Goal: Information Seeking & Learning: Learn about a topic

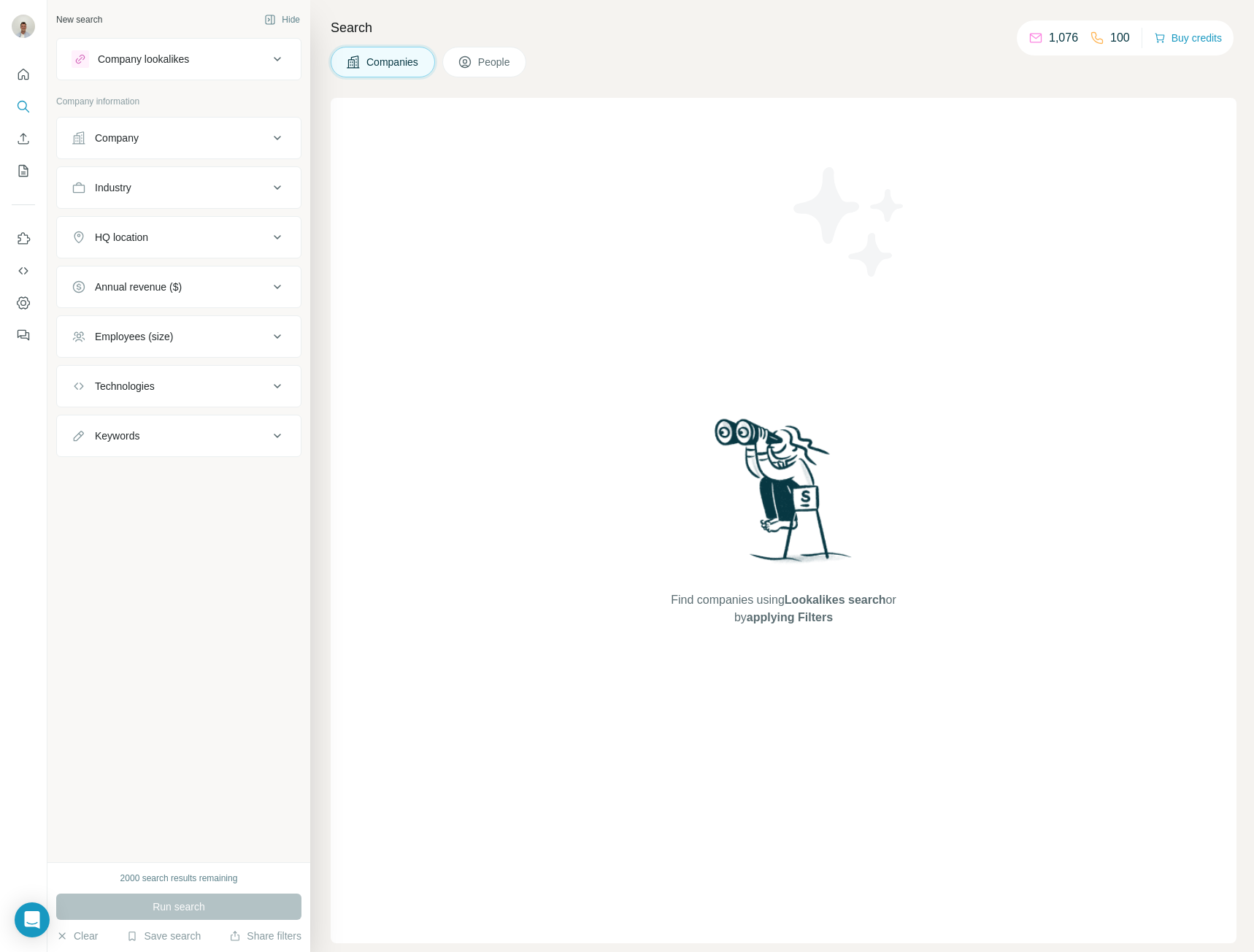
click at [239, 204] on button "Industry" at bounding box center [178, 188] width 243 height 35
click at [221, 229] on input at bounding box center [171, 224] width 180 height 16
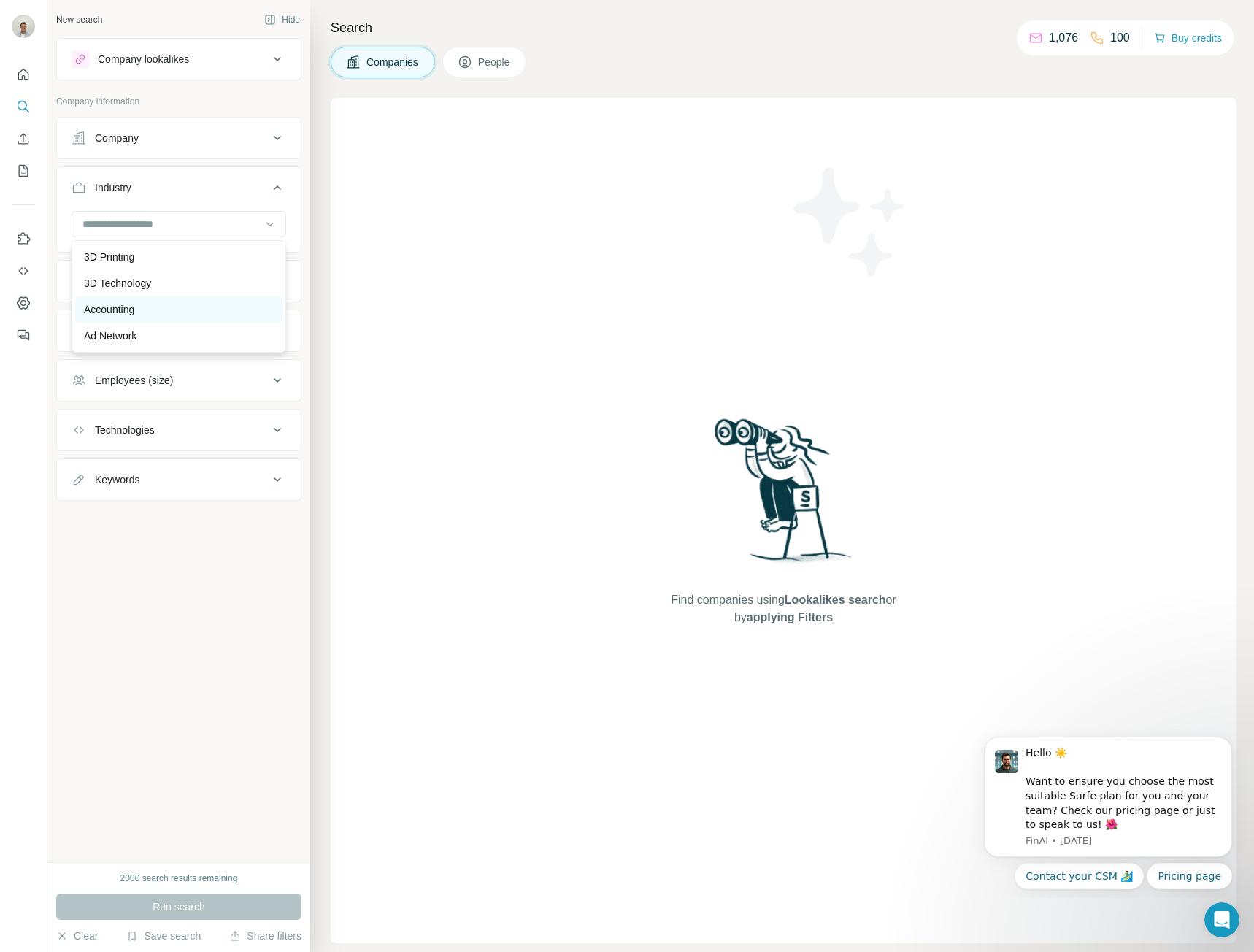
click at [156, 312] on div "Accounting" at bounding box center [178, 309] width 189 height 15
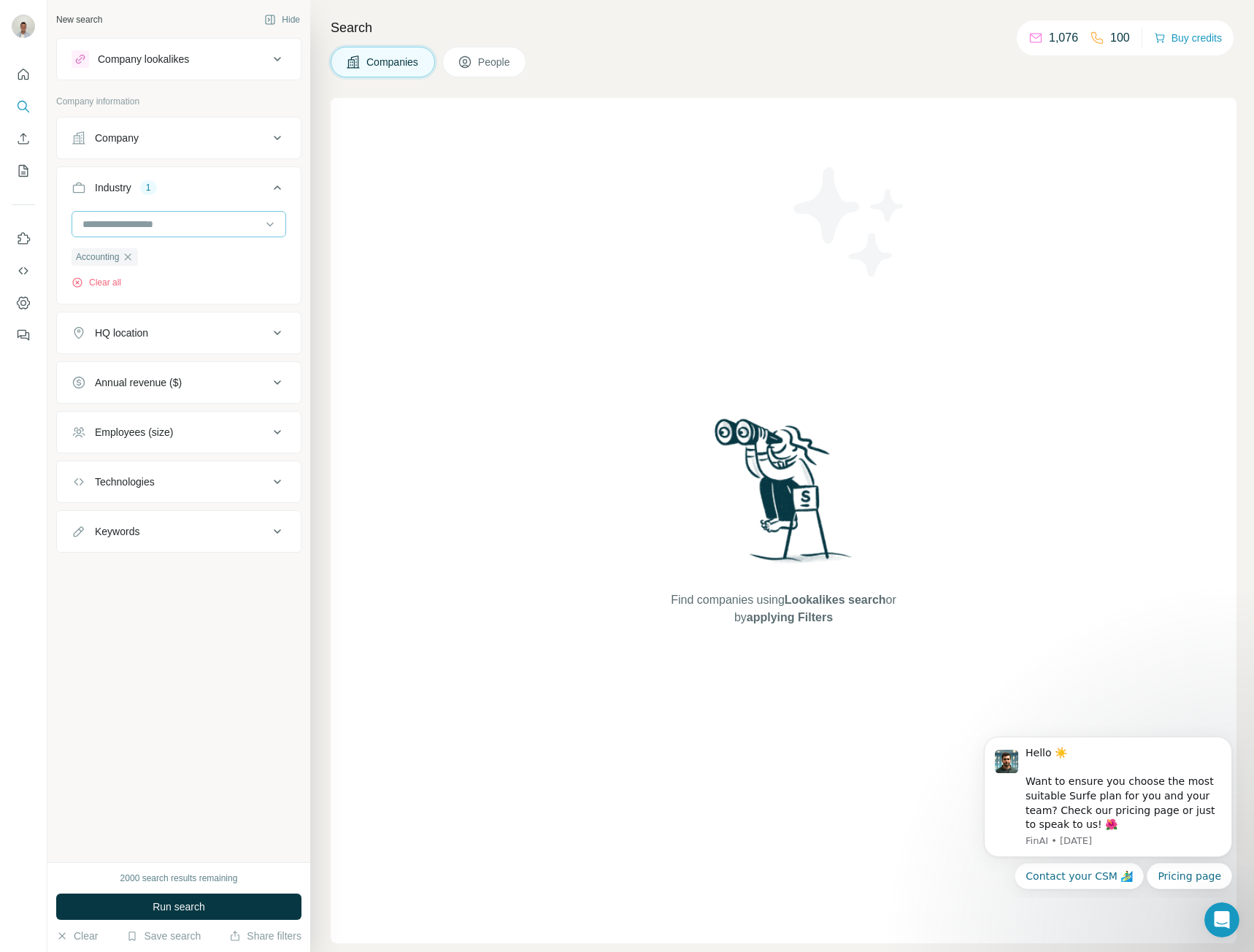
click at [232, 223] on input at bounding box center [171, 224] width 180 height 16
click at [221, 250] on div "Asset Management" at bounding box center [178, 243] width 189 height 15
click at [251, 215] on div at bounding box center [171, 223] width 180 height 25
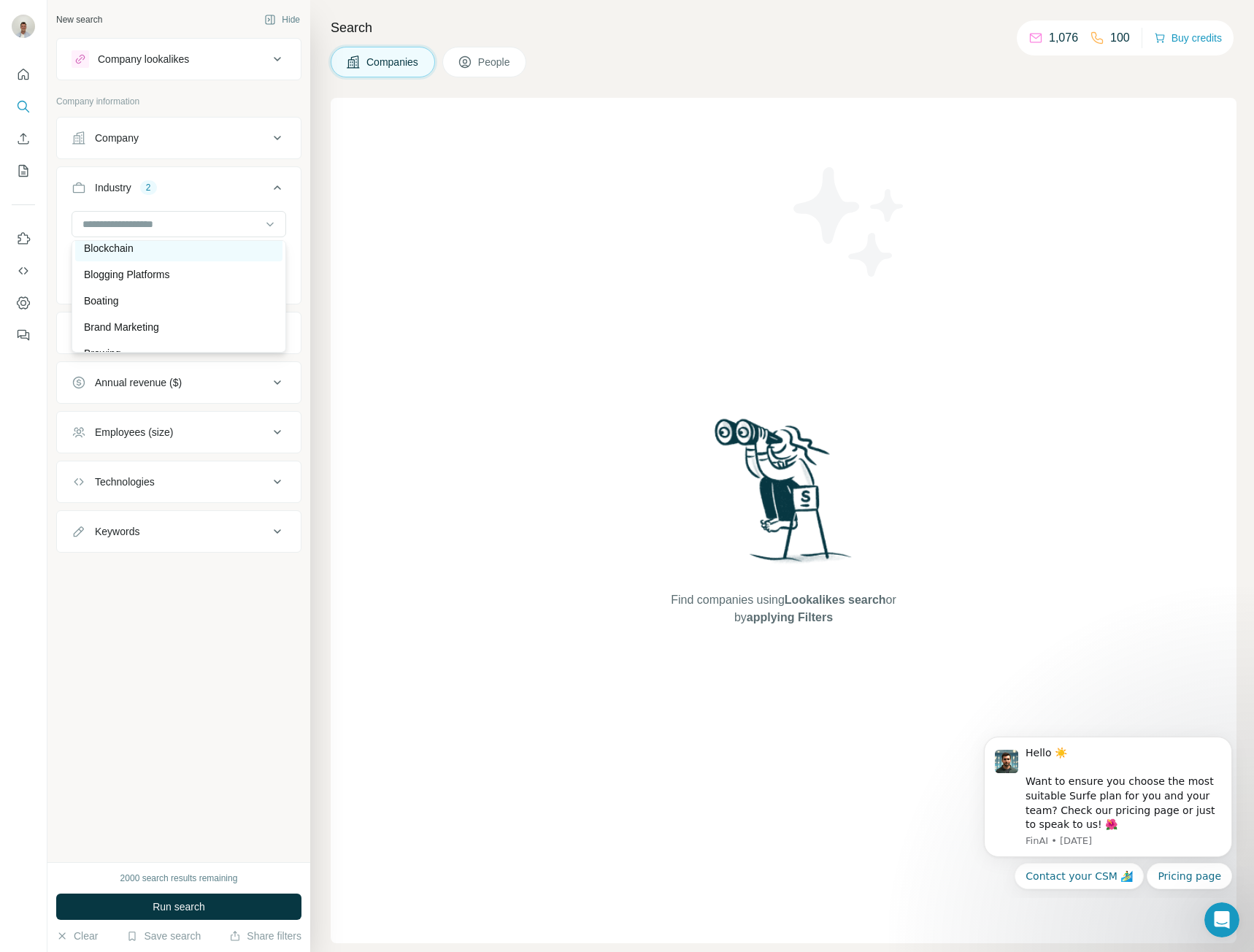
click at [243, 255] on div "Blockchain" at bounding box center [178, 248] width 189 height 15
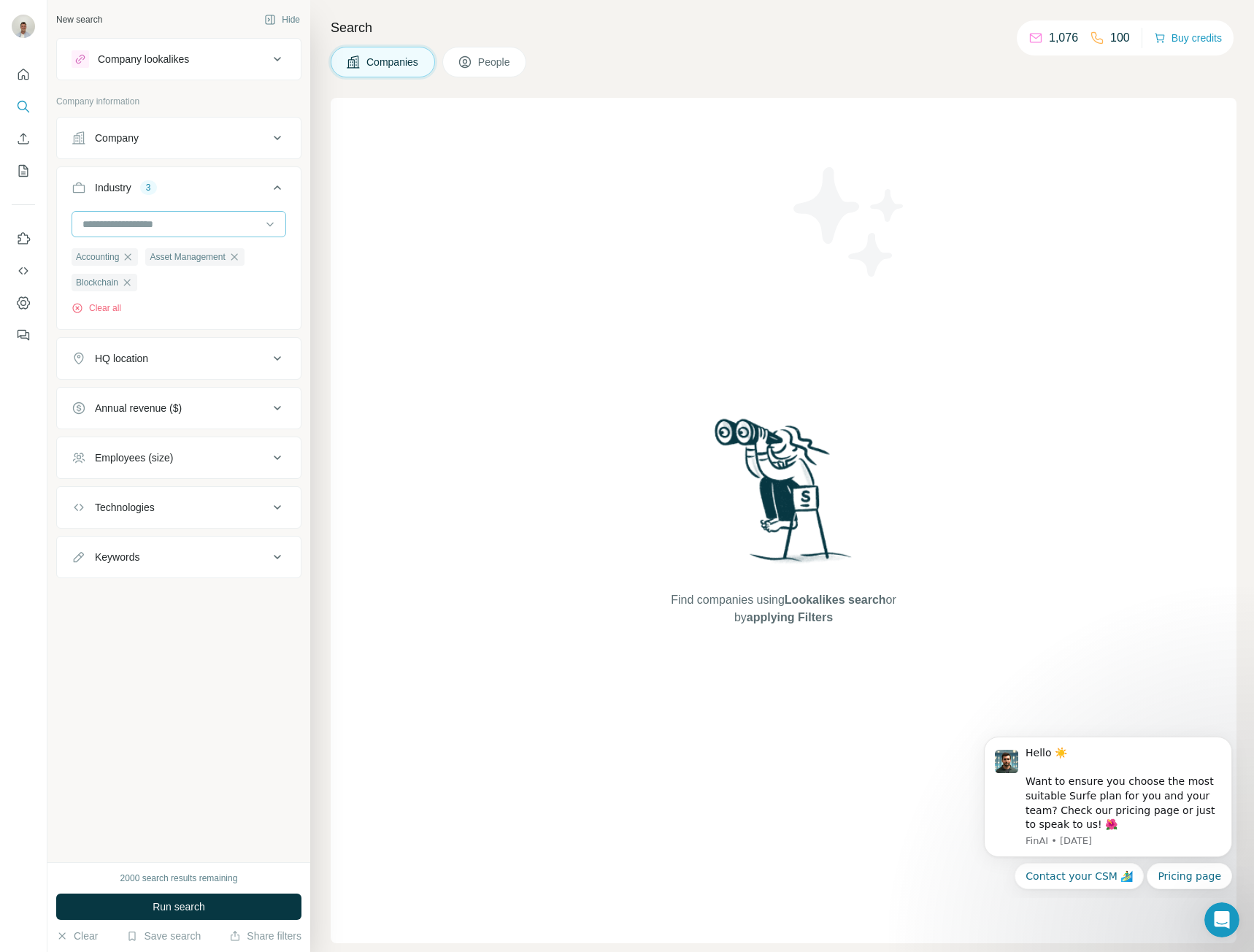
click at [243, 227] on input at bounding box center [171, 224] width 180 height 16
click at [237, 290] on div "Commercial Lending" at bounding box center [178, 284] width 189 height 15
click at [225, 222] on input at bounding box center [171, 224] width 180 height 16
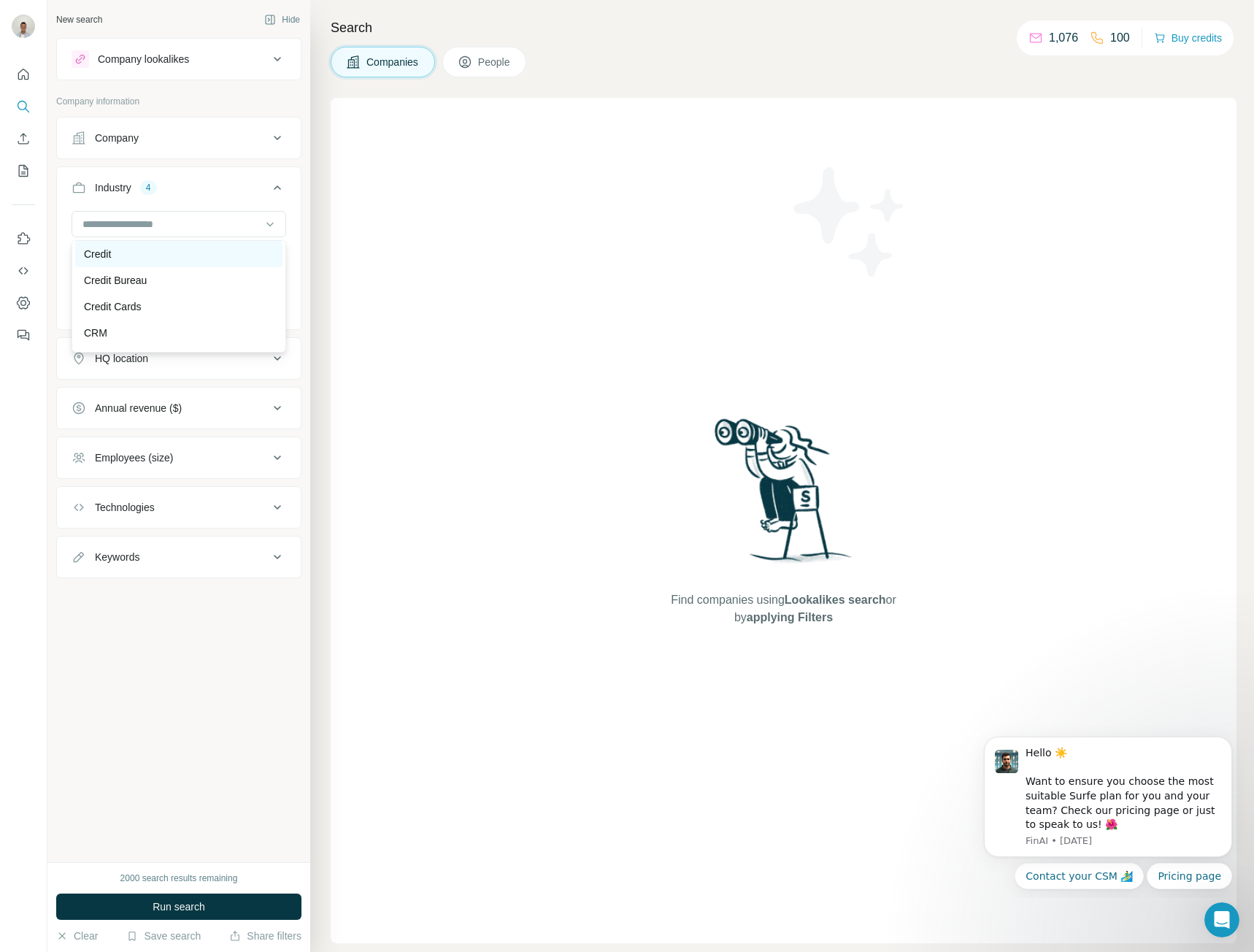
click at [223, 262] on div "Credit" at bounding box center [178, 254] width 189 height 15
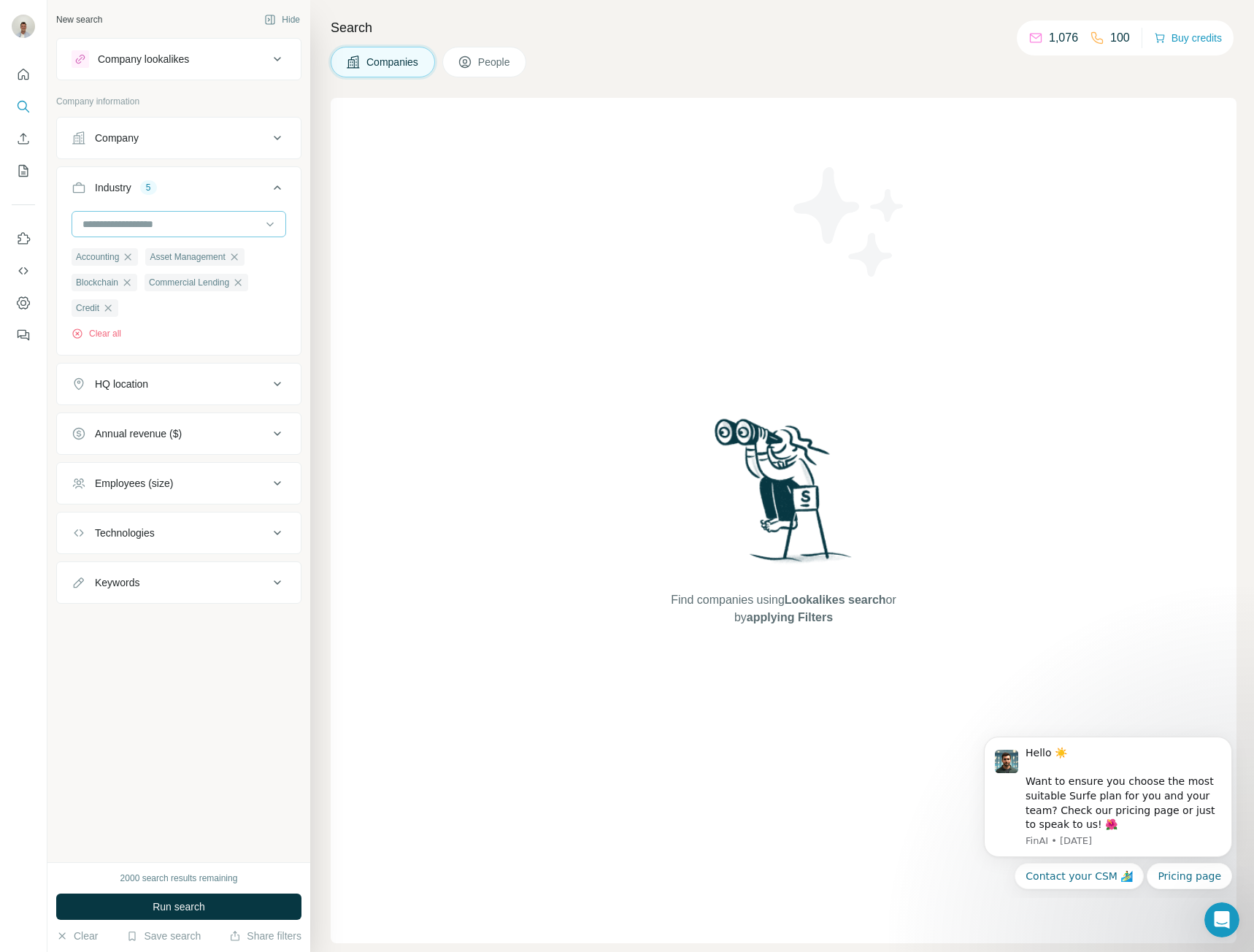
click at [222, 218] on input at bounding box center [171, 224] width 180 height 16
click at [225, 243] on div "Finance" at bounding box center [178, 236] width 189 height 15
click at [227, 227] on input at bounding box center [171, 224] width 180 height 16
click at [213, 297] on div "Financial Services" at bounding box center [178, 289] width 189 height 15
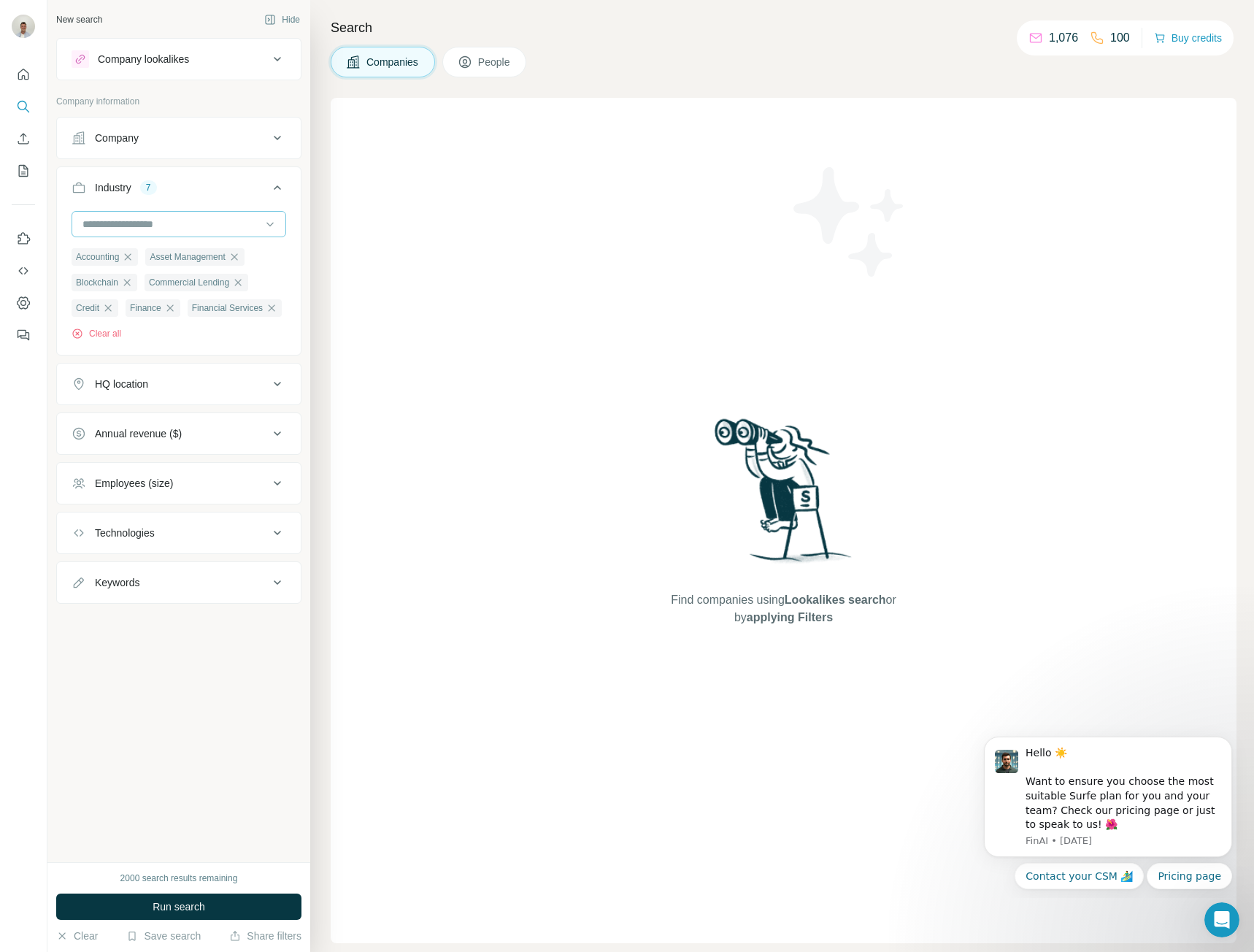
click at [192, 229] on input at bounding box center [171, 224] width 180 height 16
click at [193, 270] on div "Financial Exchanges" at bounding box center [178, 263] width 189 height 15
click at [200, 222] on input at bounding box center [171, 224] width 180 height 16
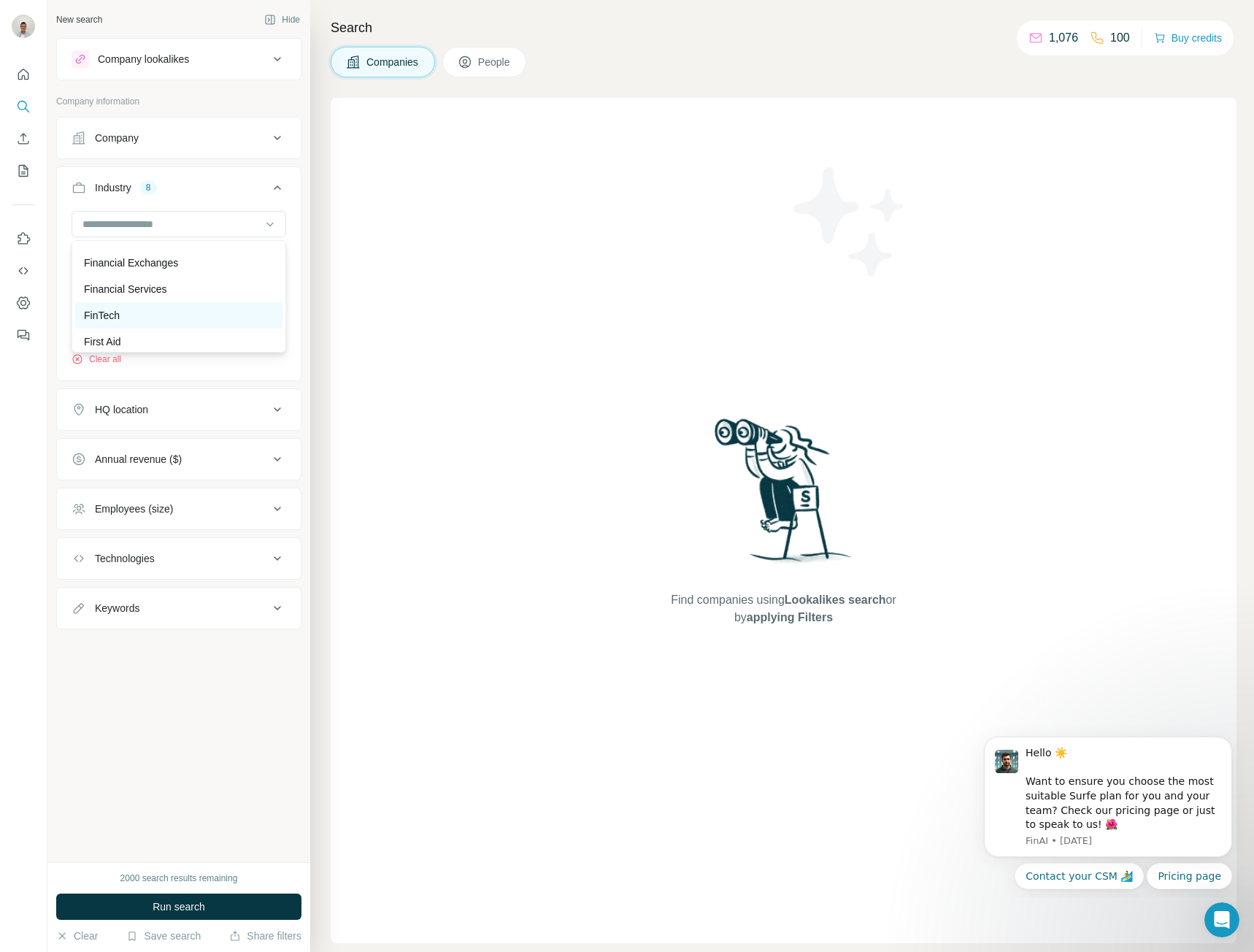
click at [186, 323] on div "FinTech" at bounding box center [178, 316] width 189 height 15
click at [216, 221] on input at bounding box center [171, 224] width 180 height 16
click at [207, 305] on div "Funding Platform" at bounding box center [178, 298] width 189 height 15
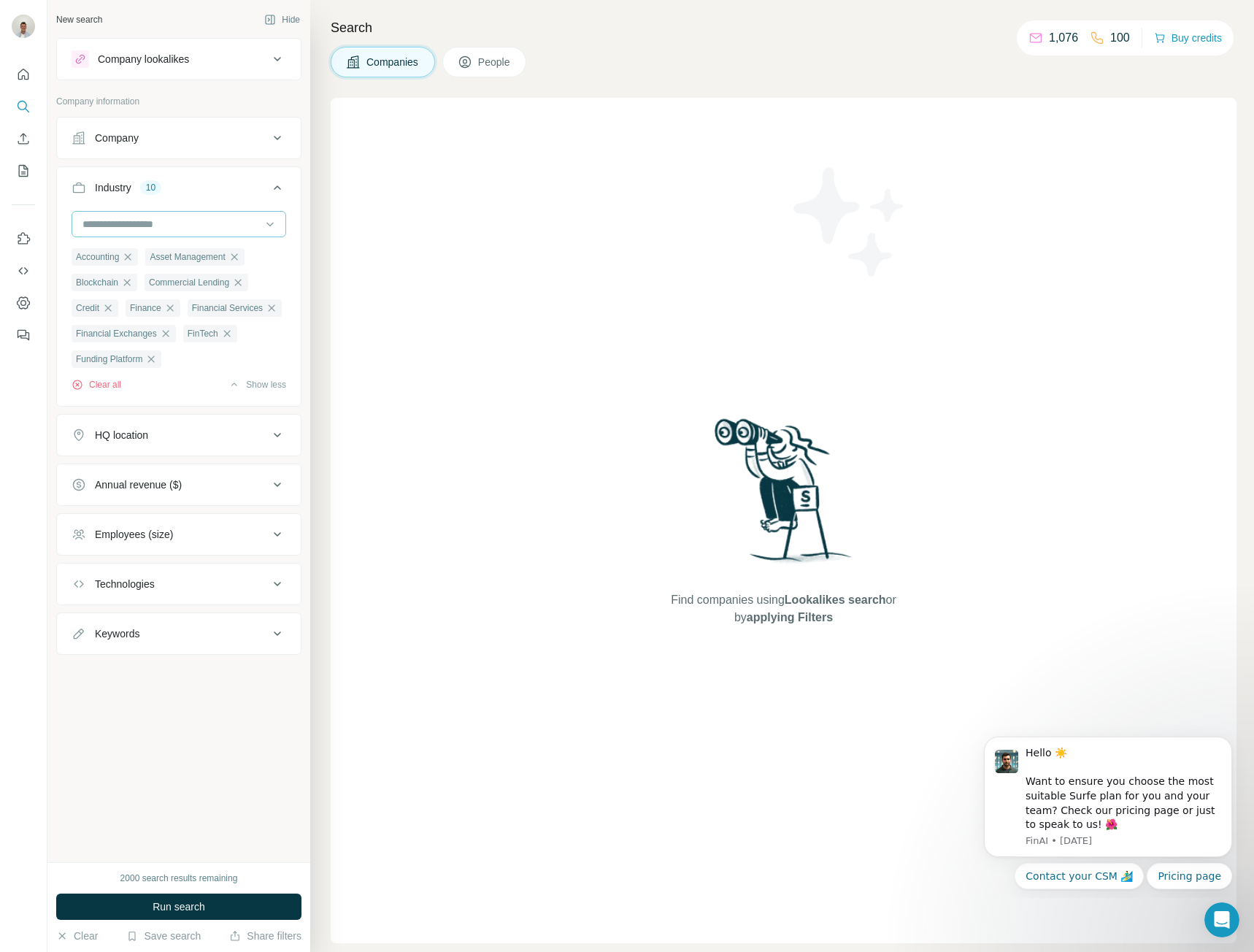
click at [202, 220] on input at bounding box center [171, 224] width 180 height 16
click at [197, 305] on div "Mobile Payments" at bounding box center [178, 298] width 189 height 15
click at [188, 229] on input at bounding box center [171, 224] width 180 height 16
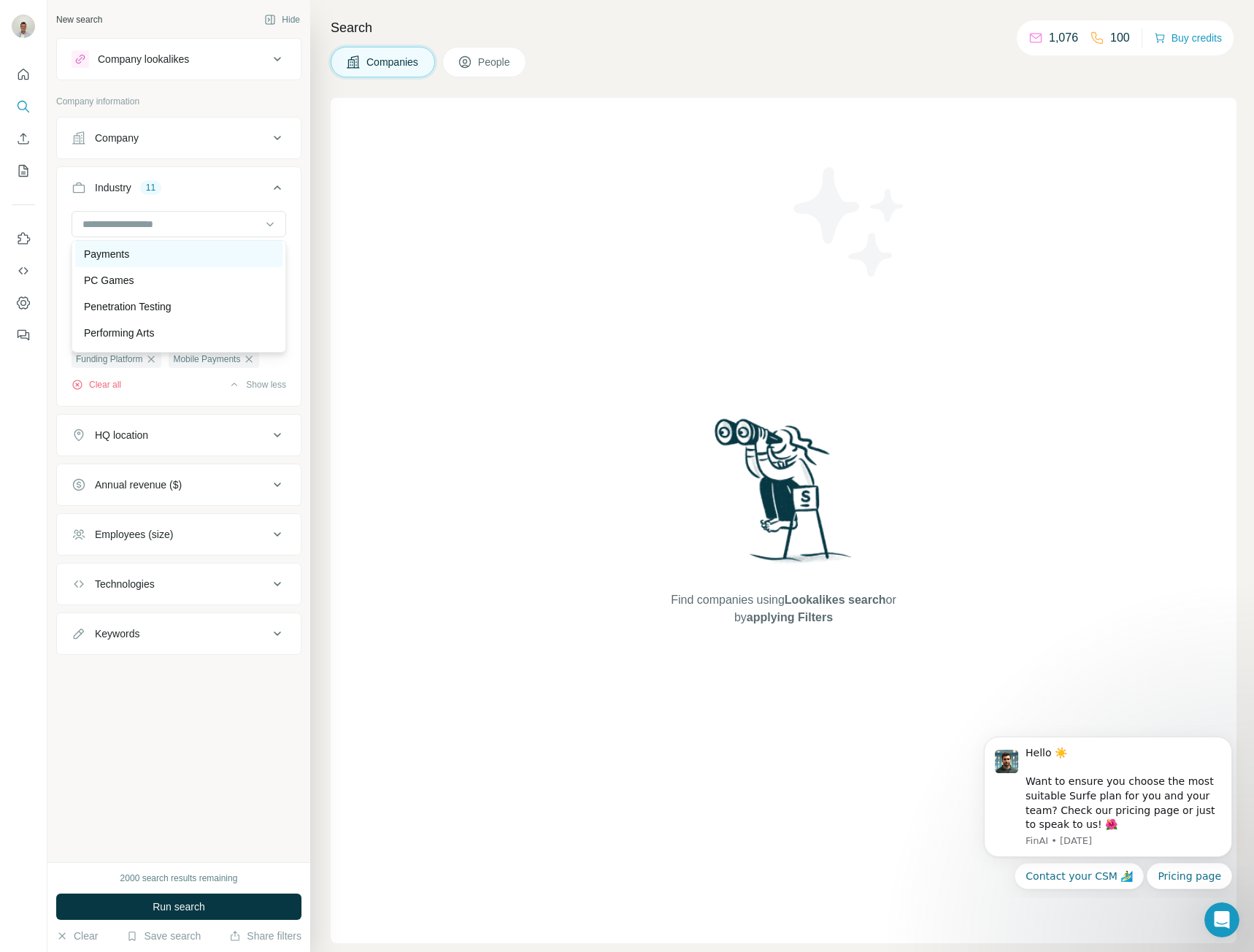
click at [201, 262] on div "Payments" at bounding box center [178, 254] width 189 height 15
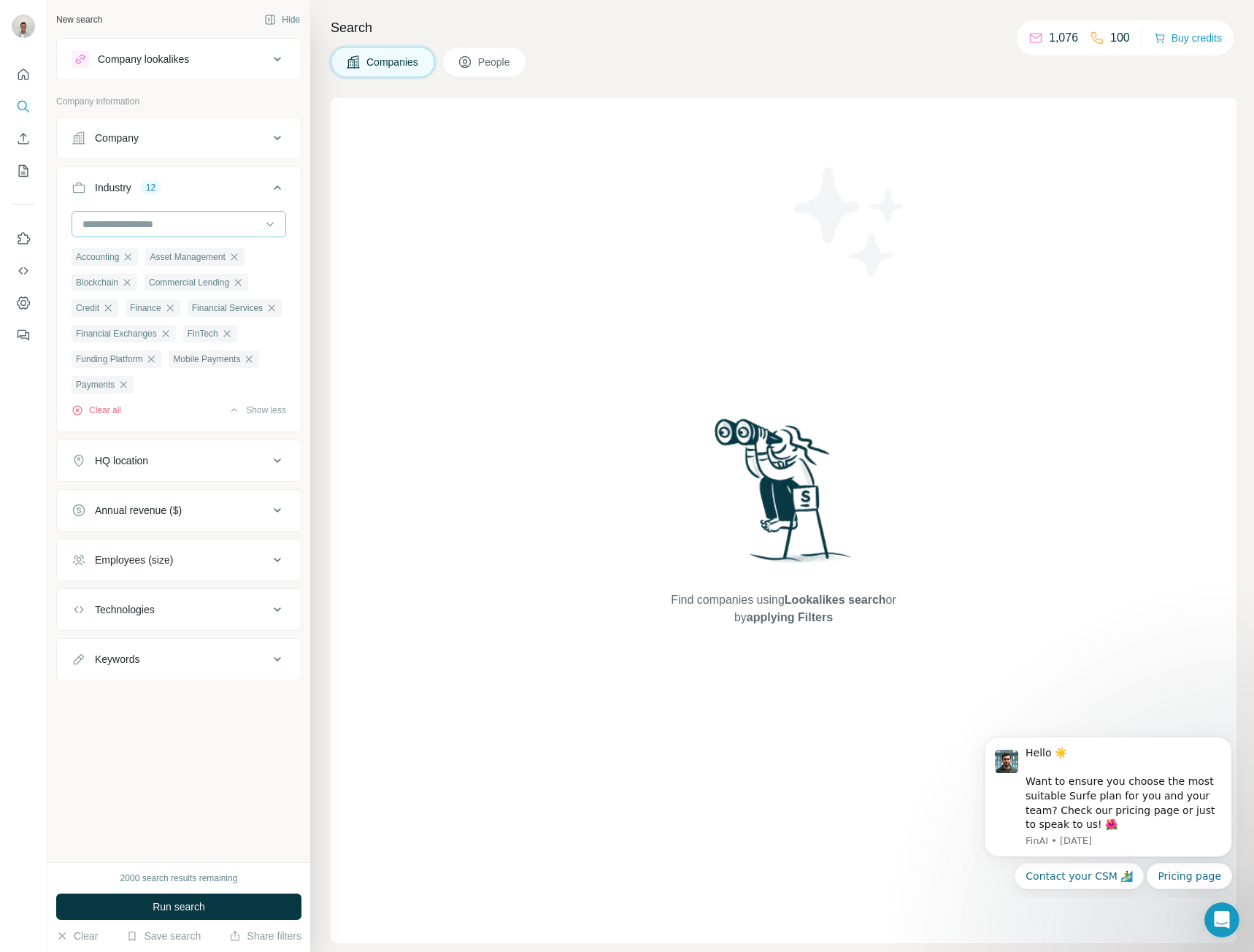
click at [199, 225] on input at bounding box center [171, 224] width 180 height 16
click at [210, 279] on div "Personal Finance" at bounding box center [178, 265] width 208 height 27
click at [223, 219] on input at bounding box center [171, 224] width 180 height 16
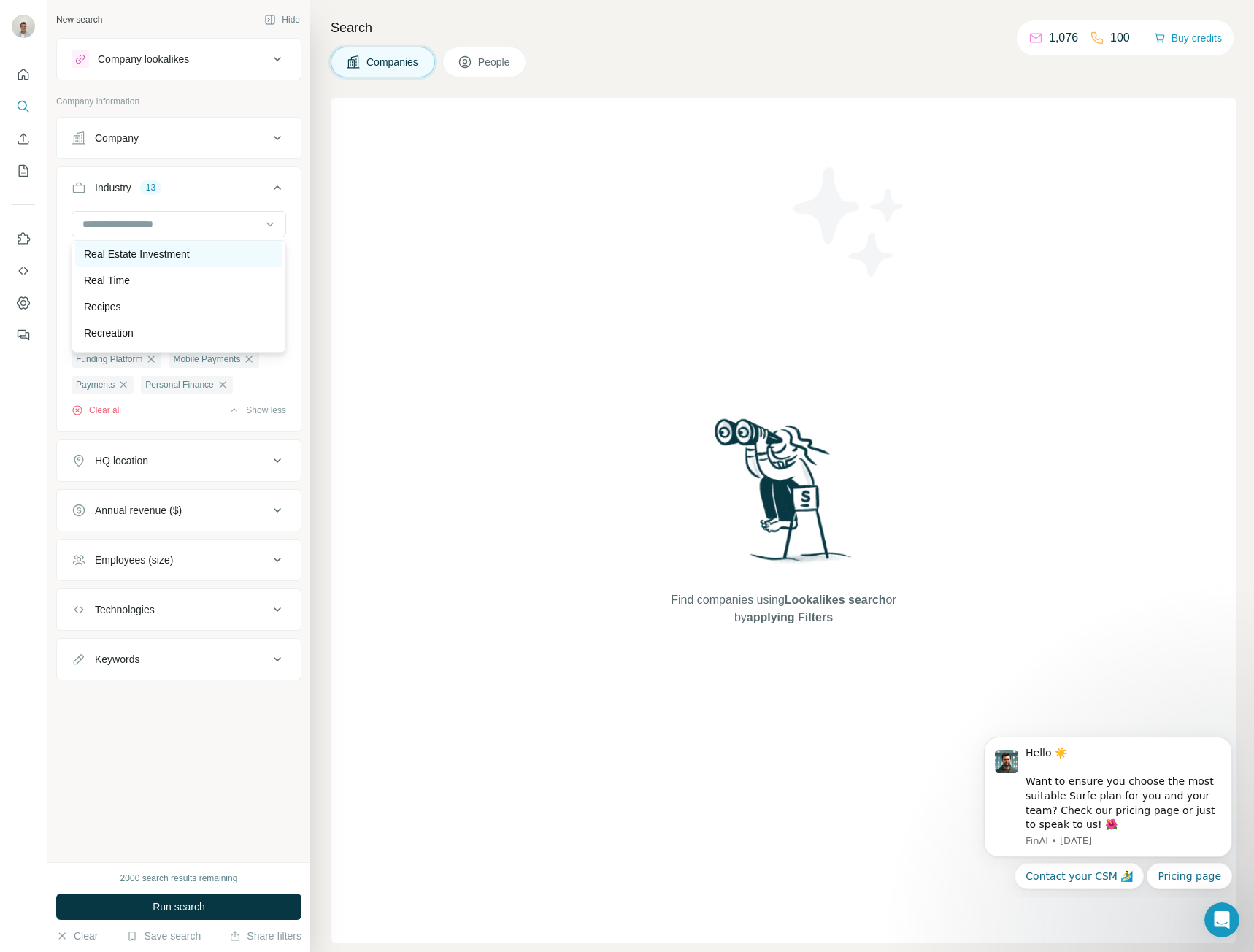
click at [214, 262] on div "Real Estate Investment" at bounding box center [178, 254] width 189 height 15
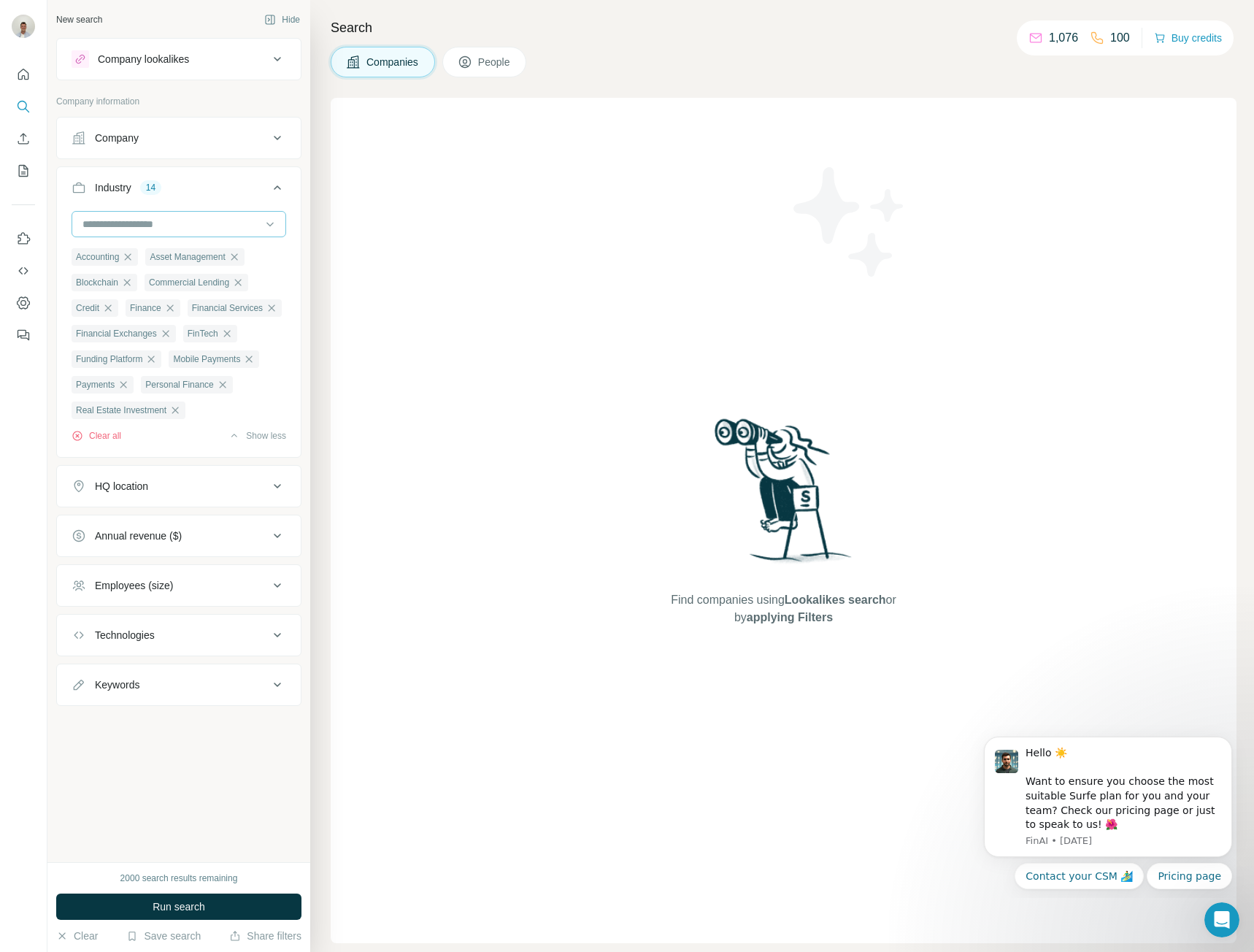
click at [222, 228] on input at bounding box center [171, 224] width 180 height 16
click at [214, 287] on div "Trading Platform" at bounding box center [178, 280] width 189 height 15
click at [233, 217] on input at bounding box center [171, 224] width 180 height 16
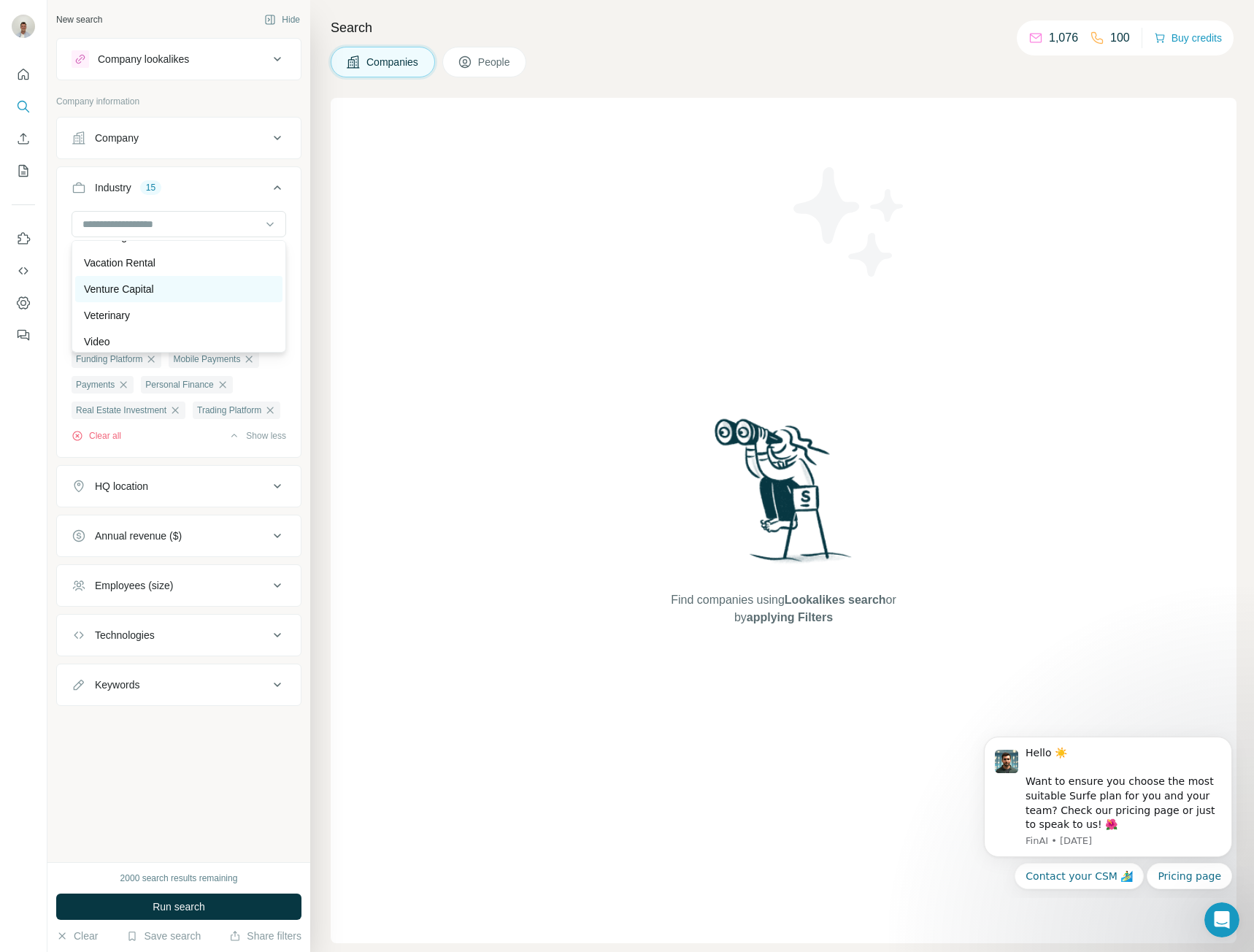
click at [205, 297] on div "Venture Capital" at bounding box center [178, 289] width 189 height 15
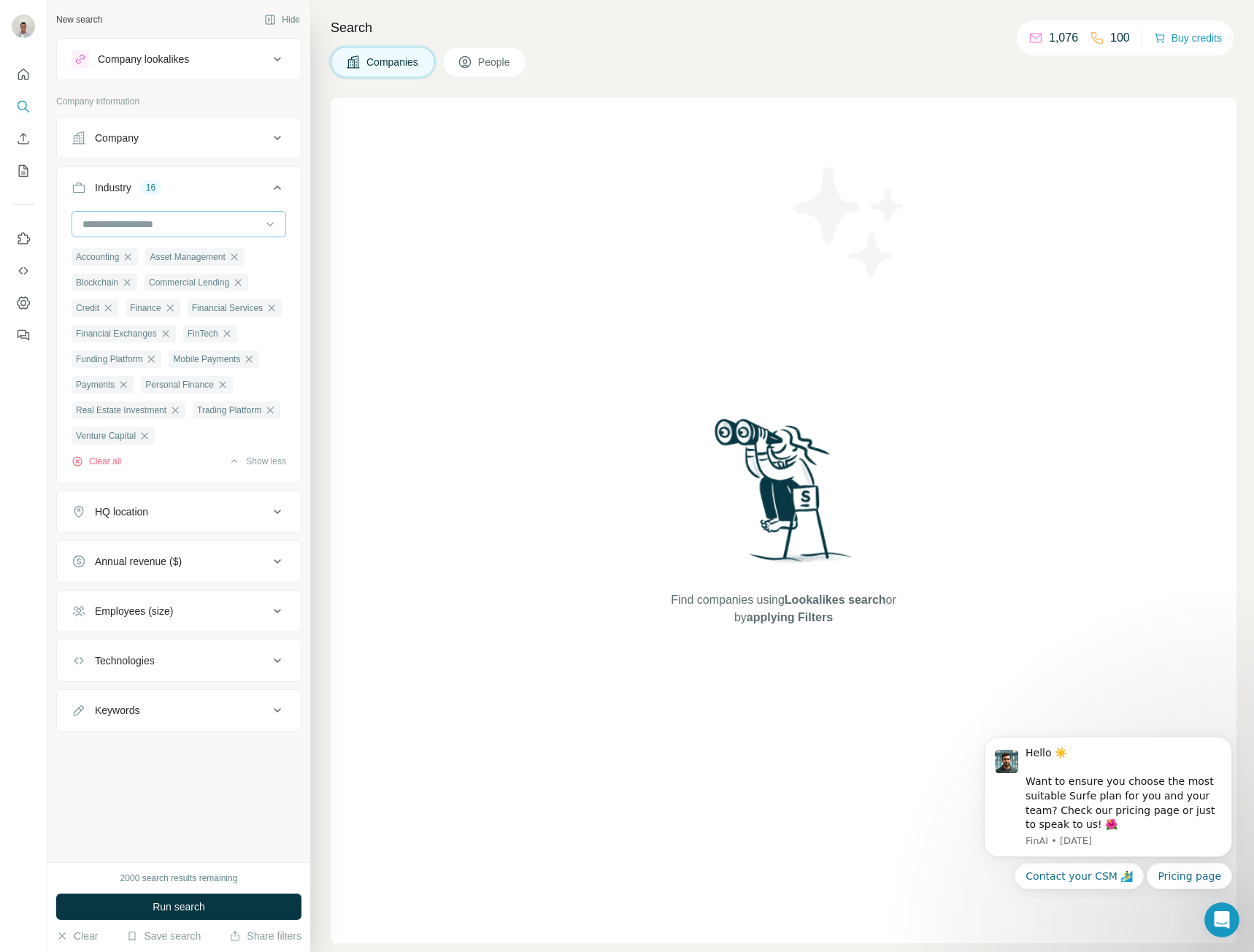
click at [205, 221] on input at bounding box center [171, 224] width 180 height 16
click at [204, 297] on div "Wealth Management" at bounding box center [178, 283] width 208 height 27
click at [214, 221] on input at bounding box center [171, 224] width 180 height 16
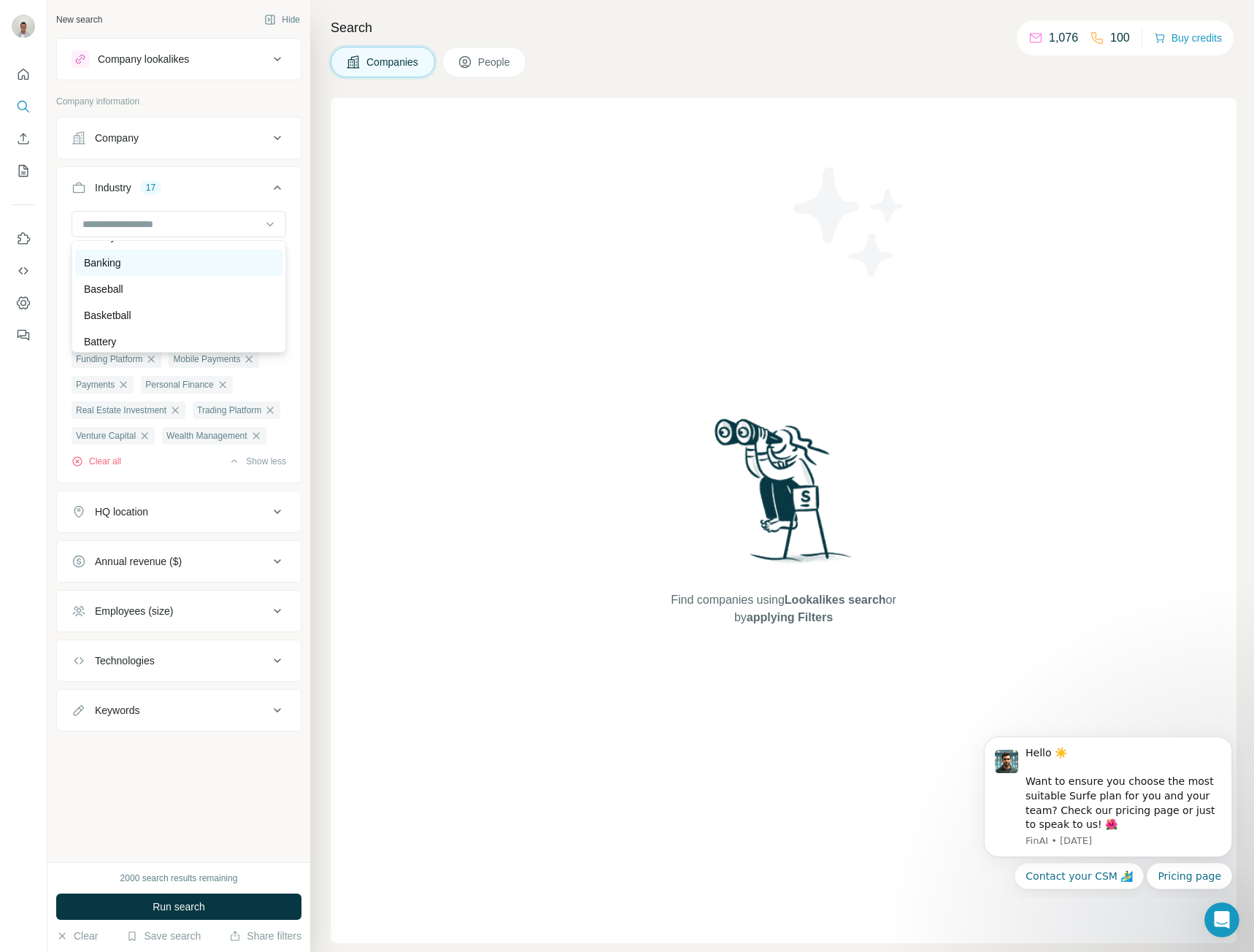
click at [195, 270] on div "Banking" at bounding box center [178, 263] width 189 height 15
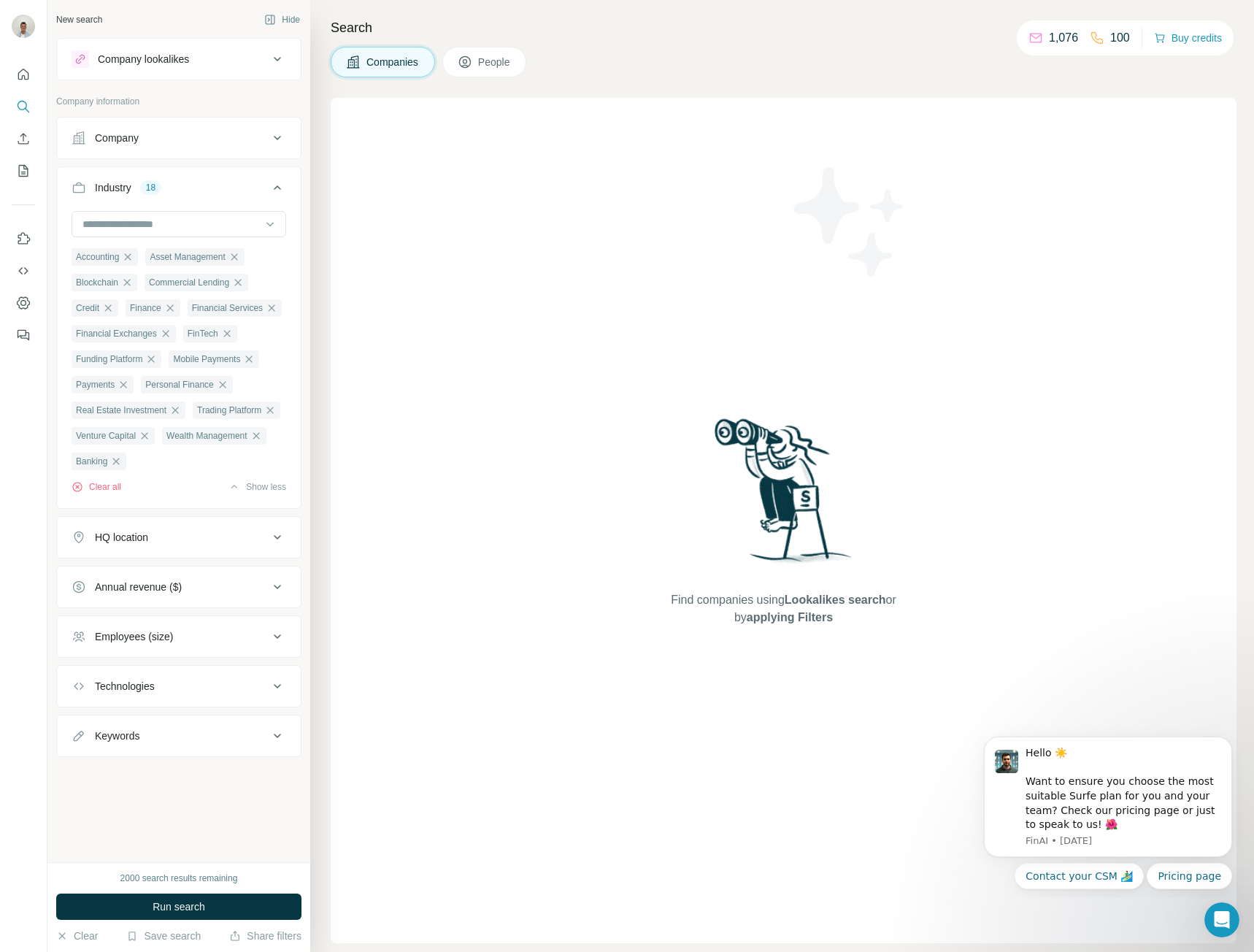
click at [143, 545] on div "HQ location" at bounding box center [122, 537] width 53 height 15
click at [144, 587] on input "text" at bounding box center [178, 574] width 215 height 27
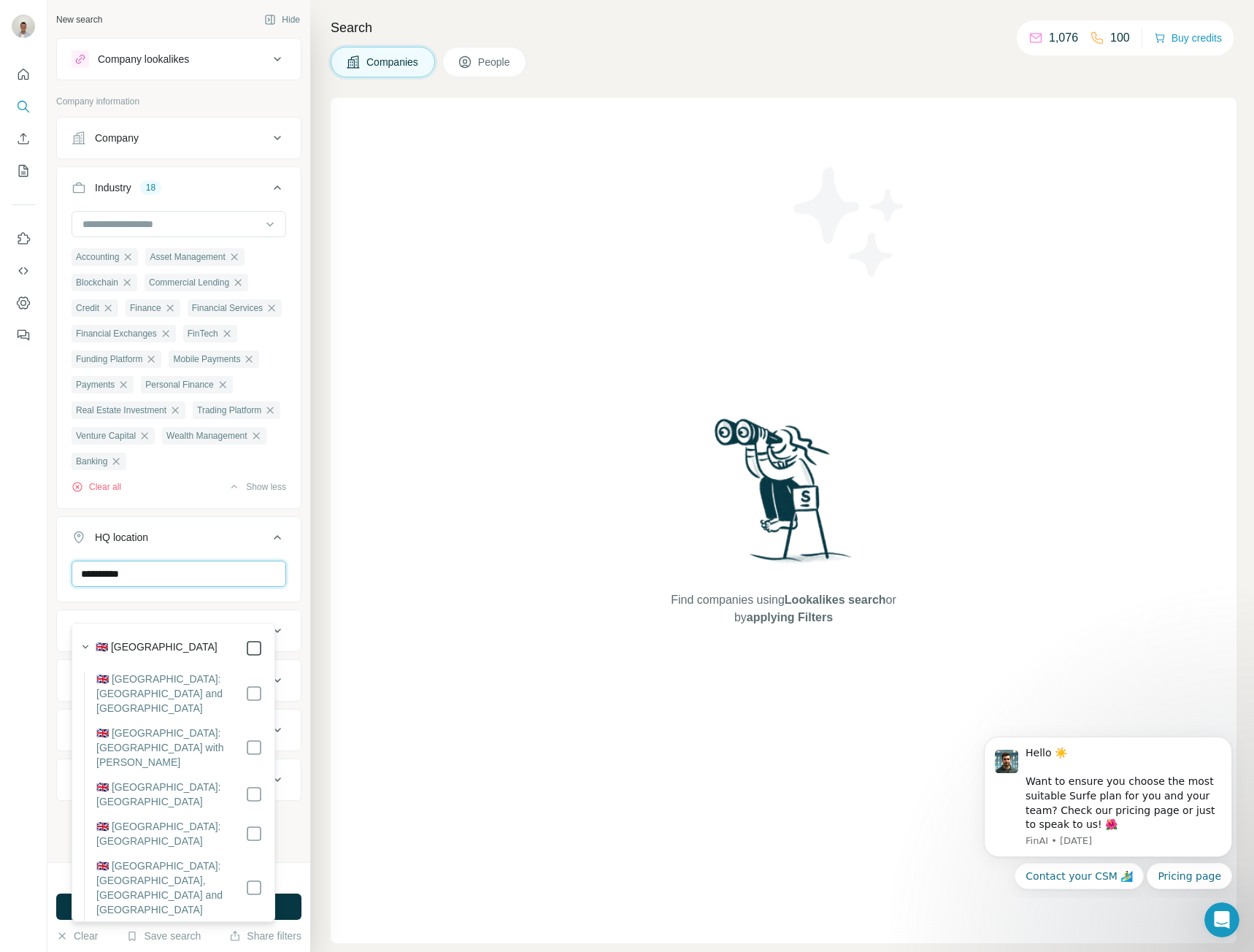
type input "**********"
click at [10, 676] on div at bounding box center [24, 476] width 48 height 952
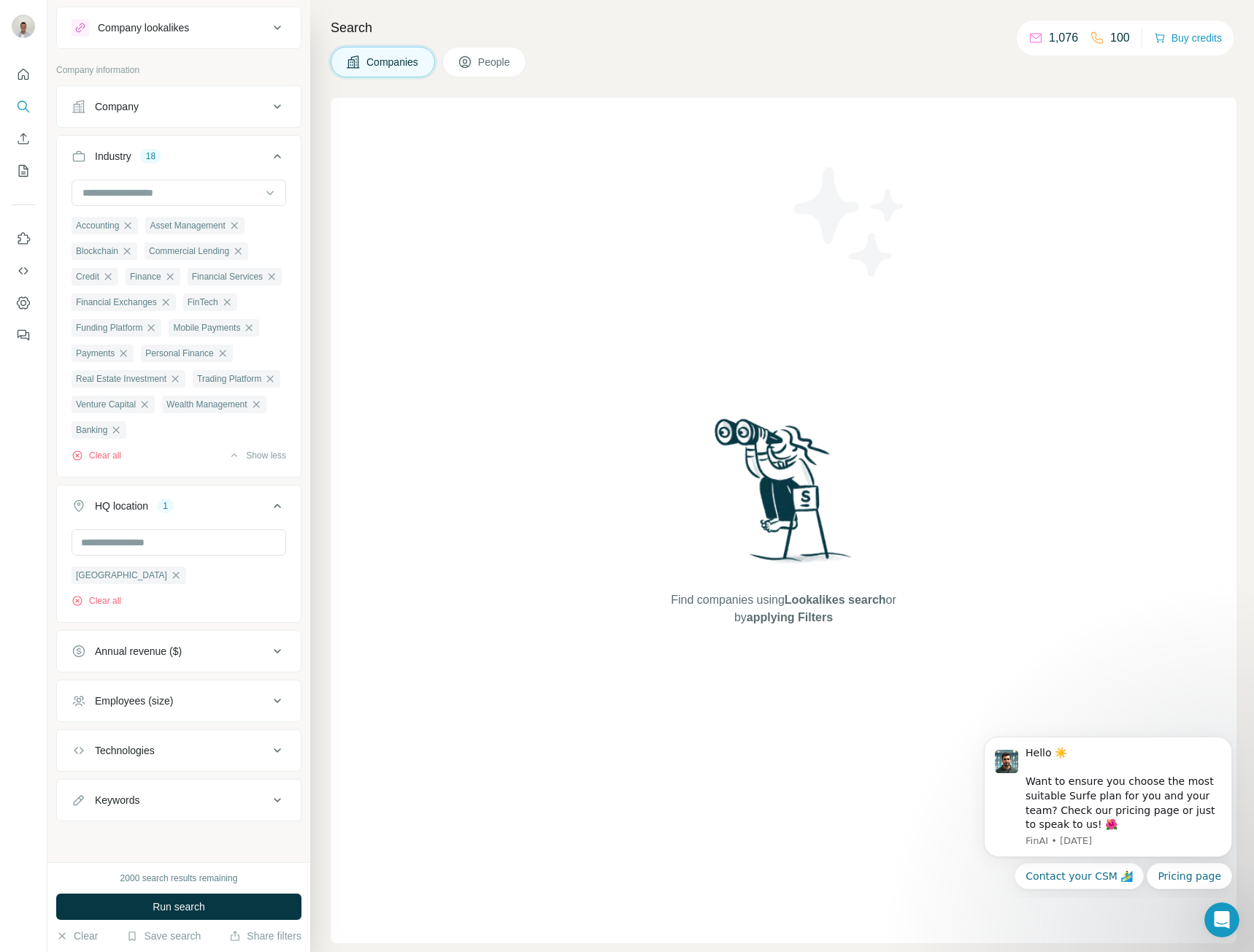
scroll to position [65, 0]
click at [200, 706] on div "Employees (size)" at bounding box center [169, 701] width 197 height 15
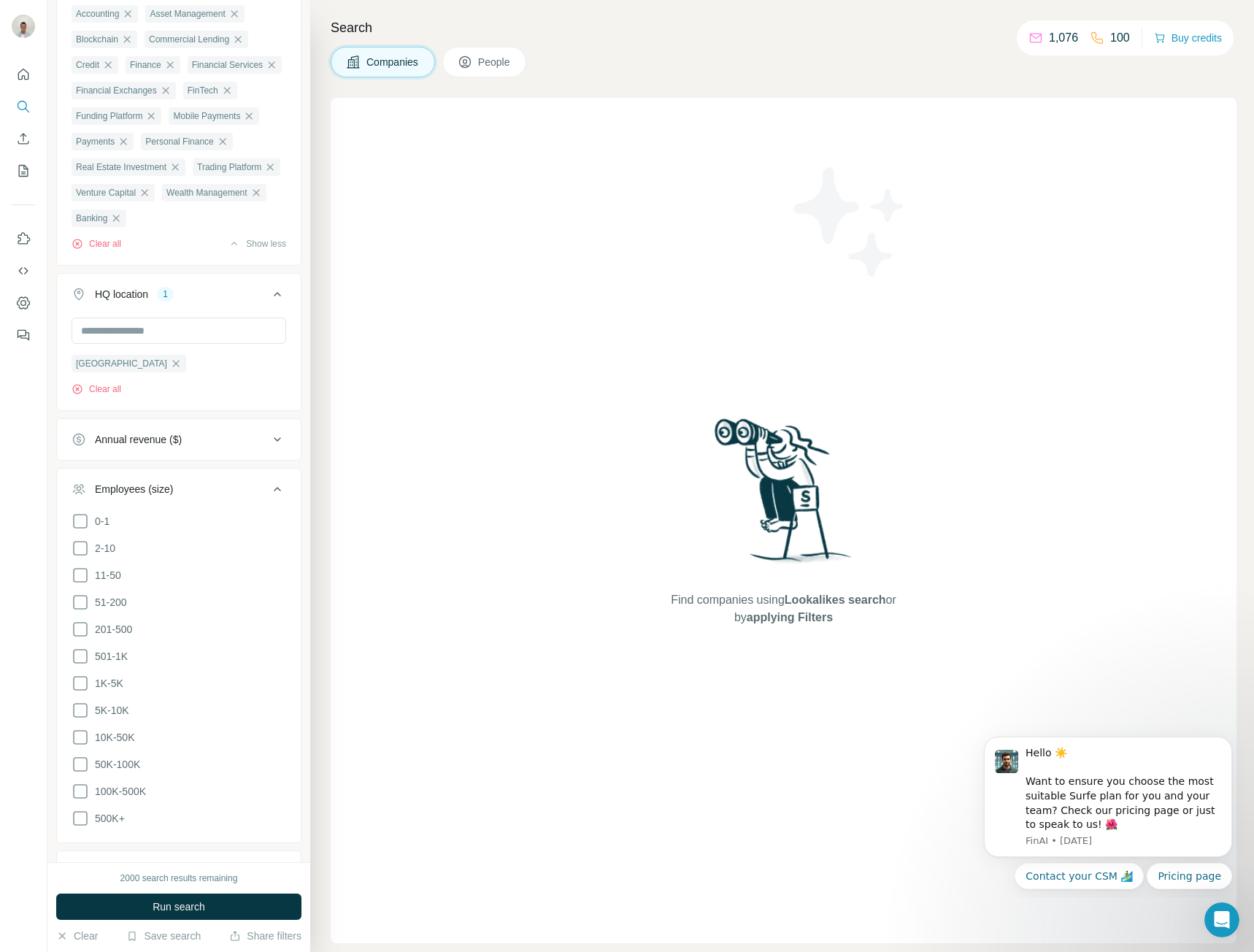
scroll to position [284, 0]
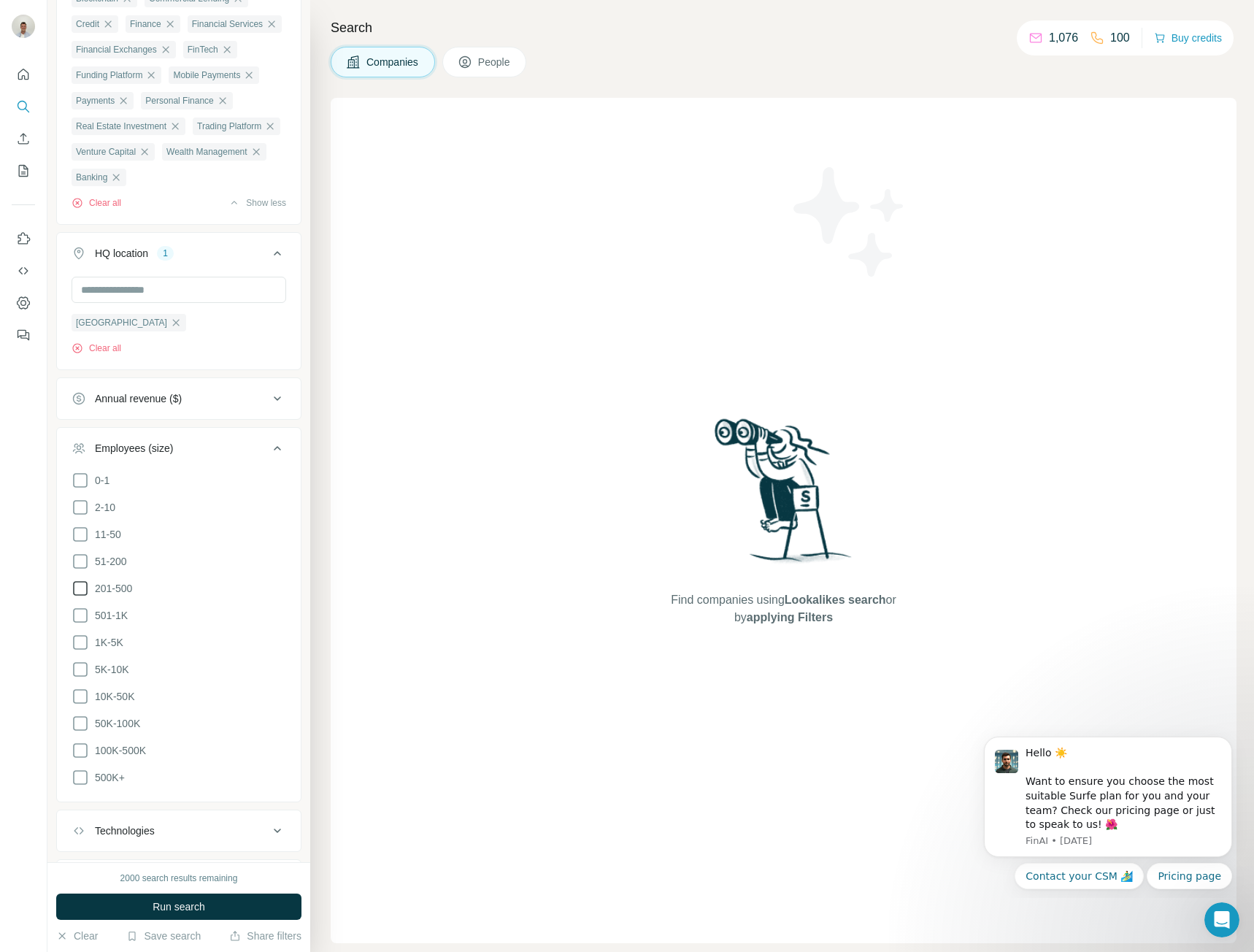
click at [79, 597] on icon at bounding box center [80, 588] width 17 height 17
click at [85, 624] on icon at bounding box center [80, 615] width 17 height 17
click at [79, 651] on icon at bounding box center [80, 642] width 17 height 17
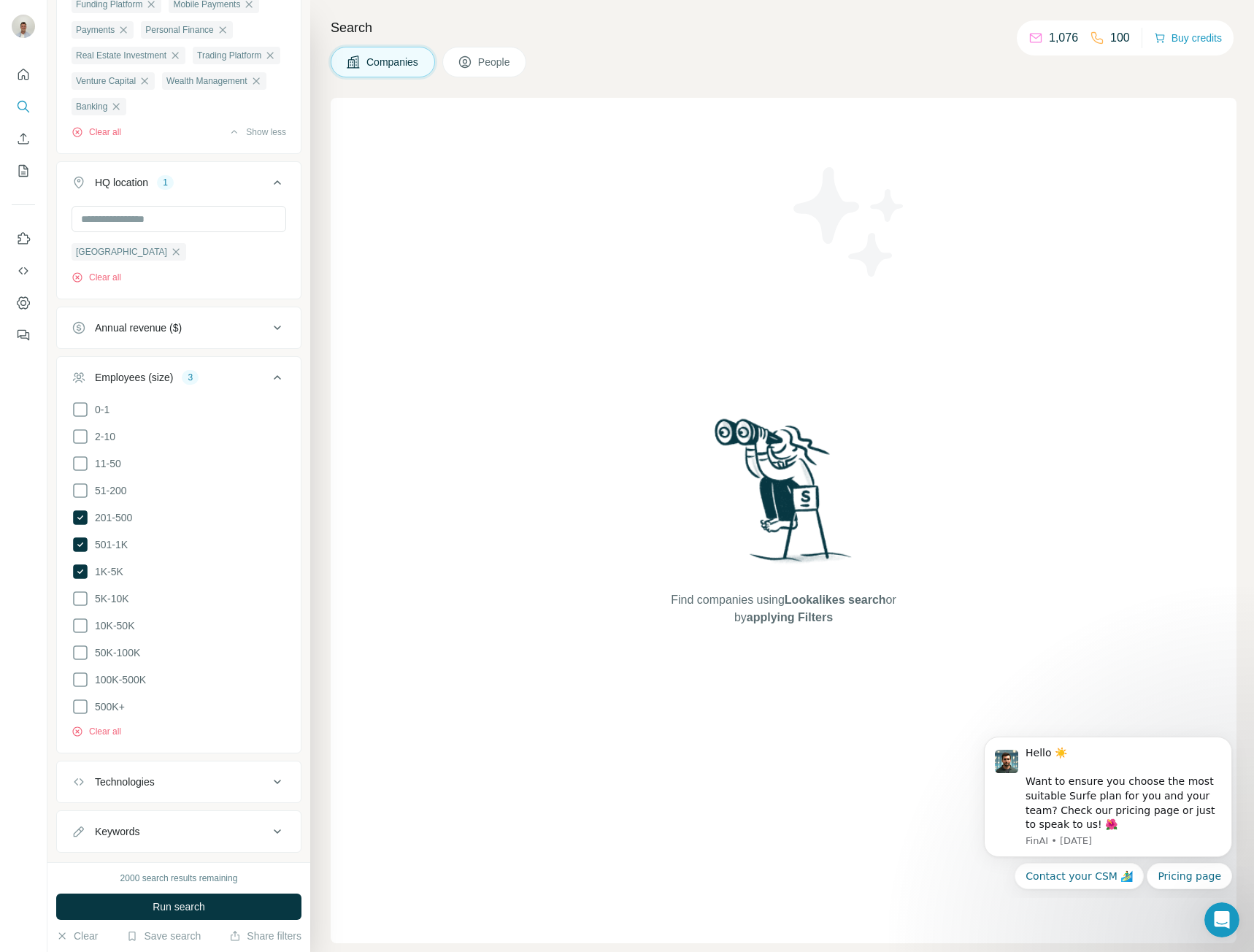
scroll to position [411, 0]
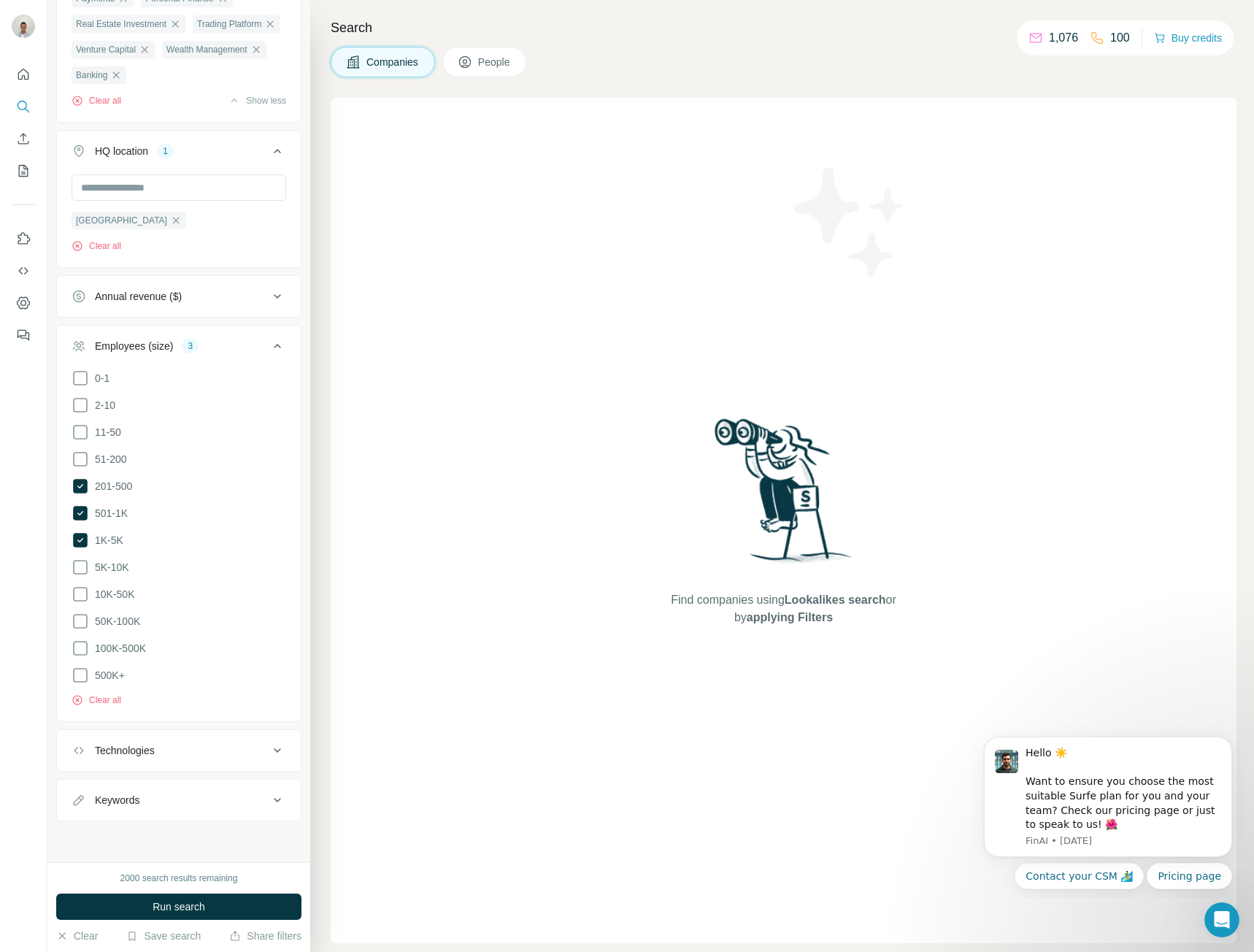
click at [202, 298] on div "Annual revenue ($)" at bounding box center [169, 297] width 197 height 15
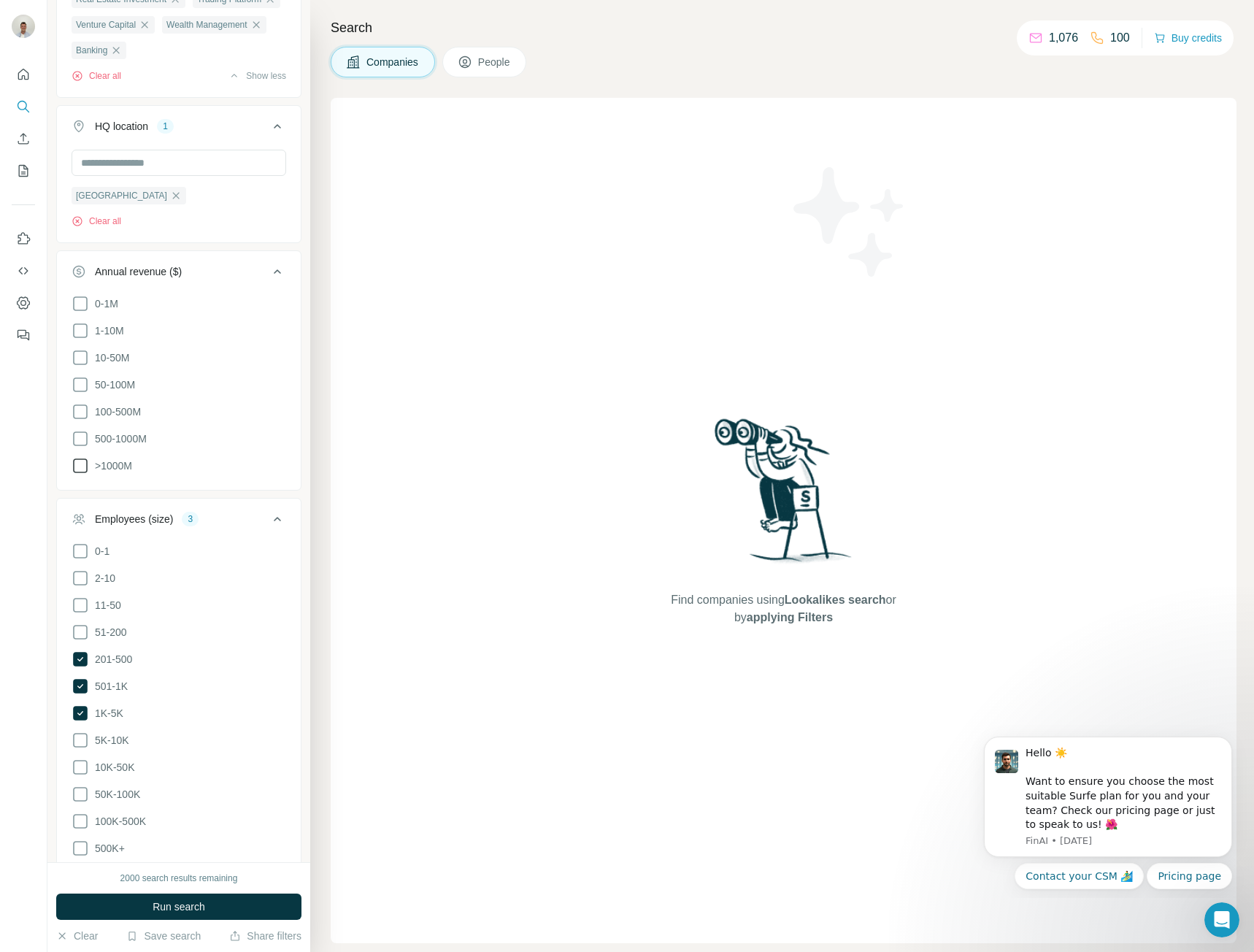
click at [86, 474] on icon at bounding box center [80, 465] width 17 height 17
click at [82, 448] on icon at bounding box center [80, 438] width 17 height 17
click at [80, 420] on icon at bounding box center [80, 411] width 17 height 17
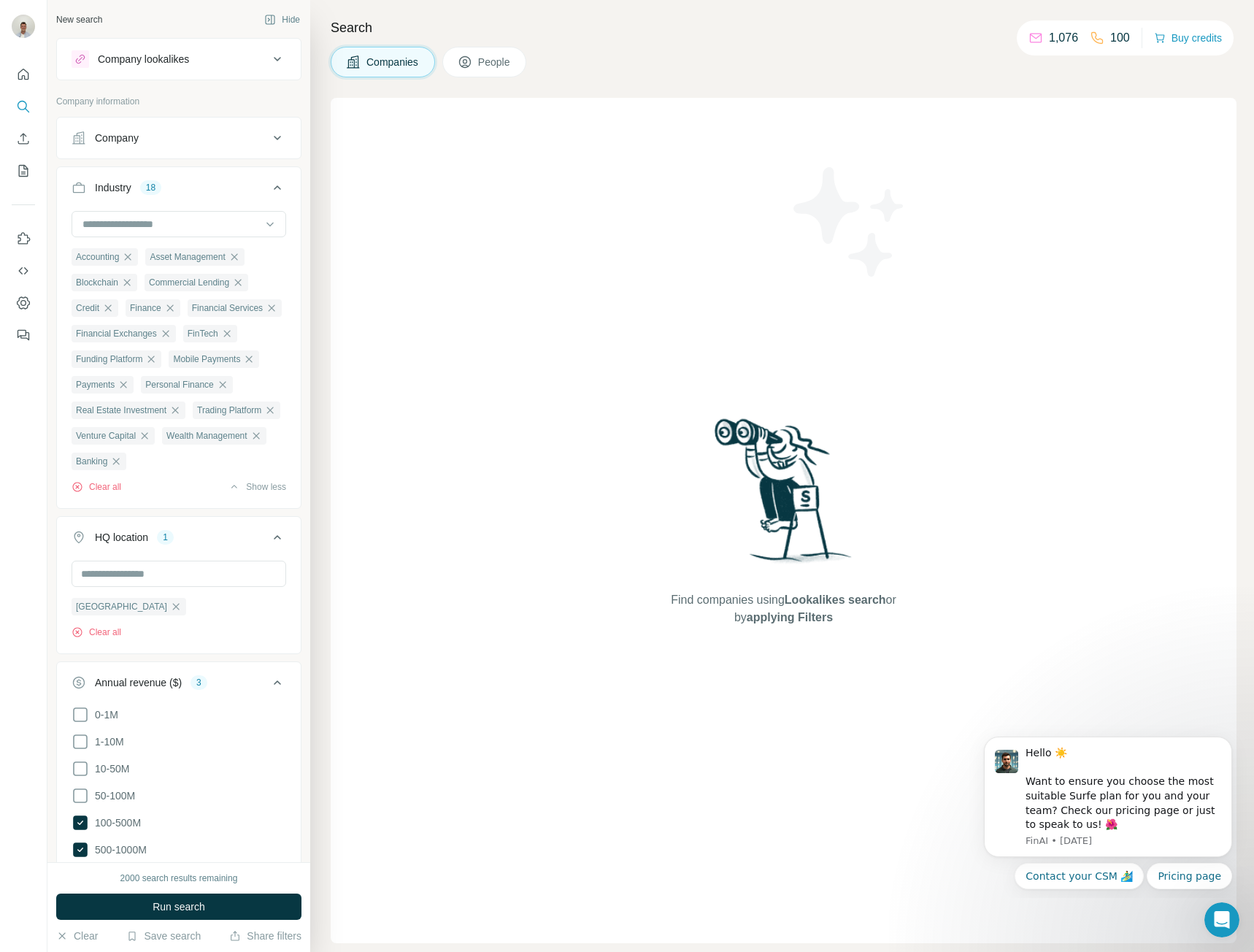
click at [269, 143] on icon at bounding box center [277, 137] width 17 height 17
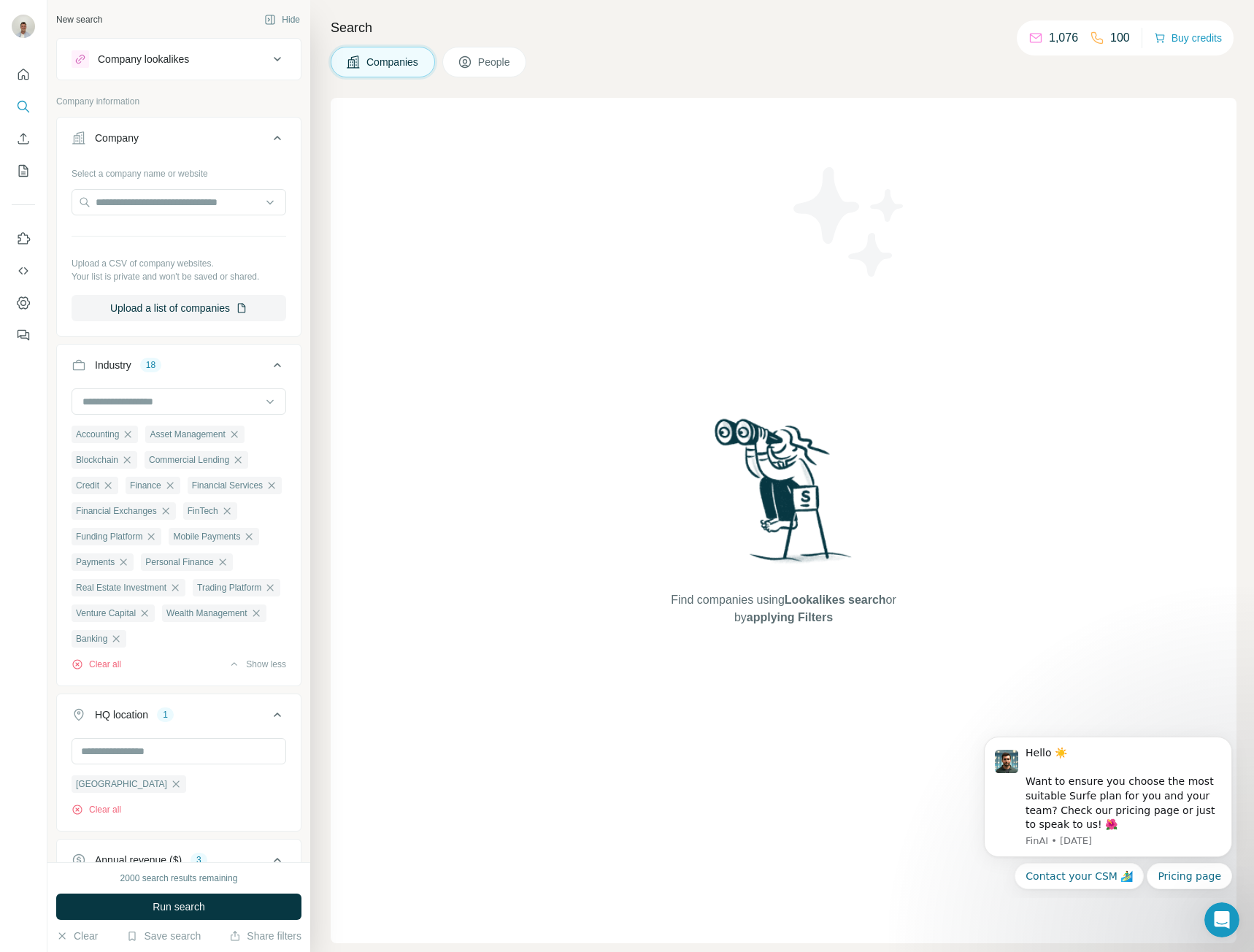
click at [269, 140] on icon at bounding box center [277, 137] width 17 height 17
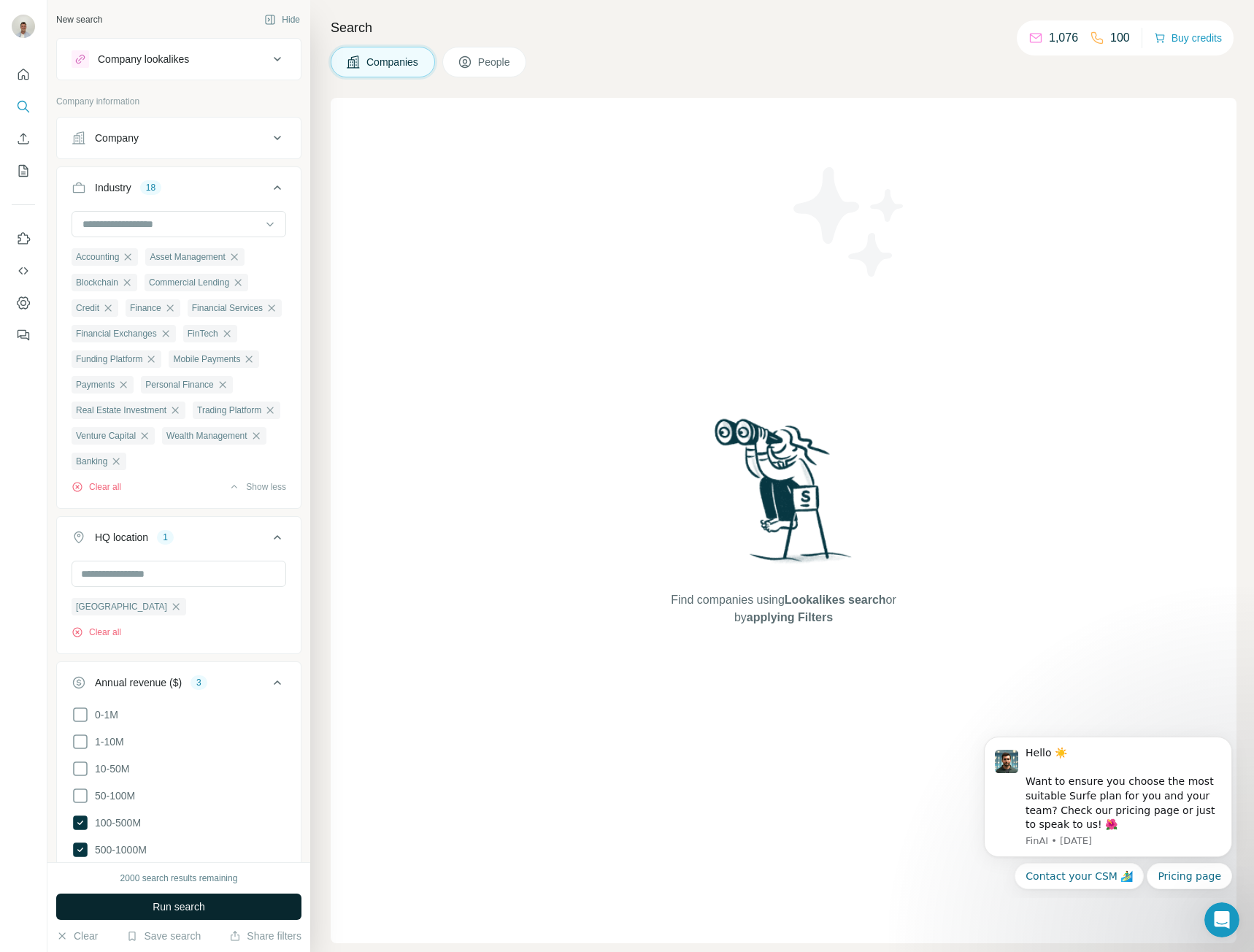
click at [215, 903] on button "Run search" at bounding box center [178, 906] width 245 height 27
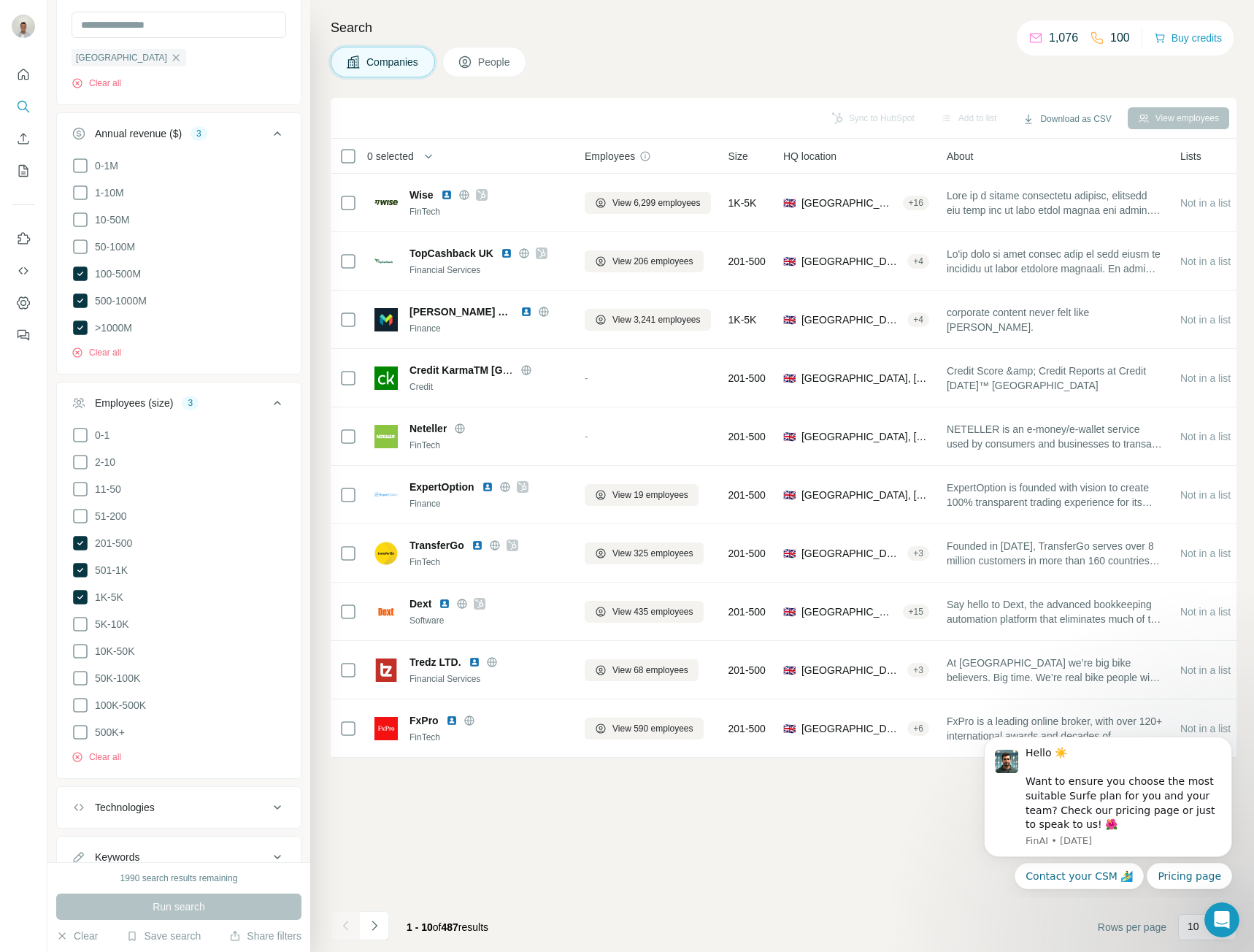
scroll to position [626, 0]
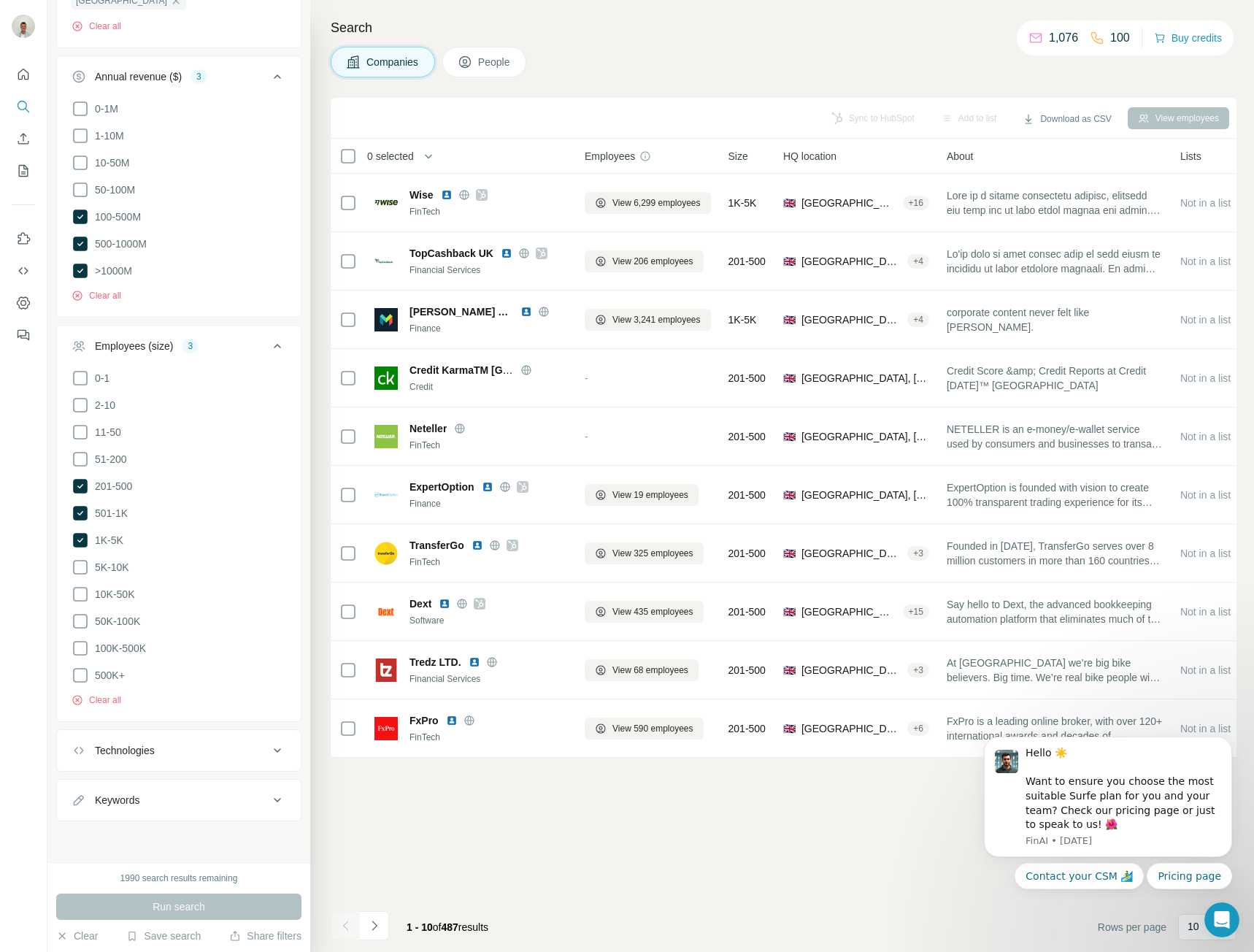
click at [215, 806] on div "Keywords" at bounding box center [169, 800] width 197 height 15
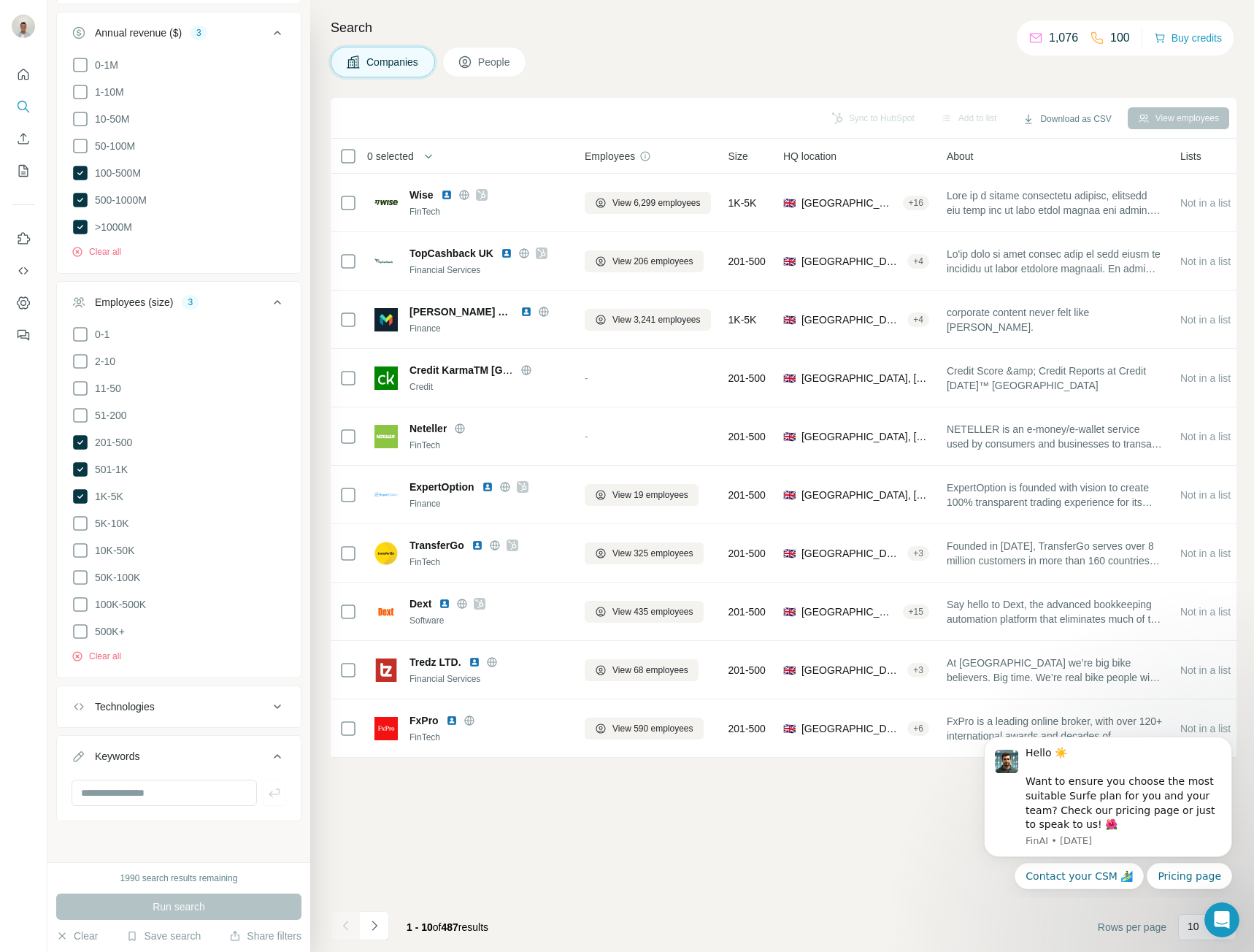
click at [225, 749] on button "Keywords" at bounding box center [178, 759] width 243 height 41
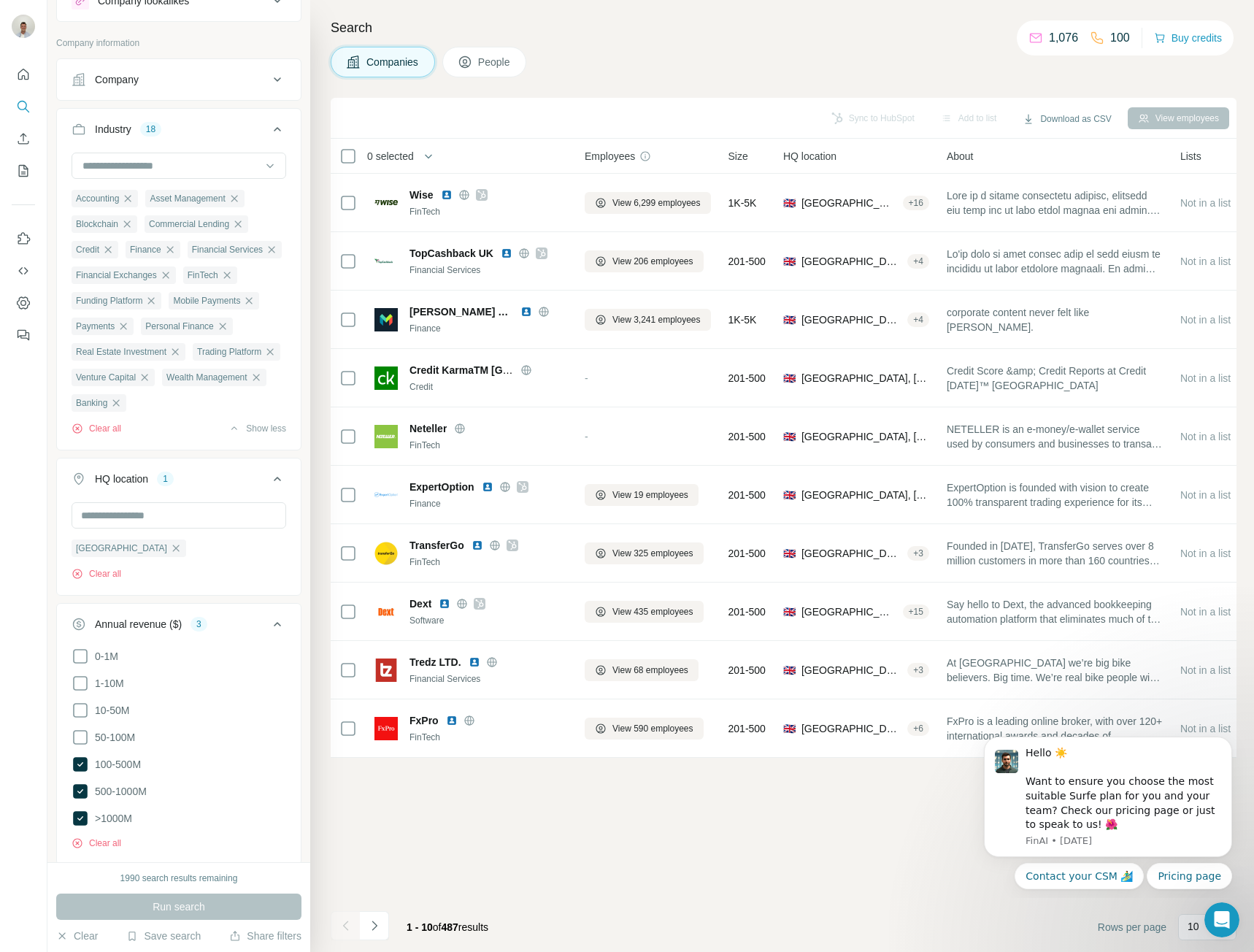
scroll to position [0, 0]
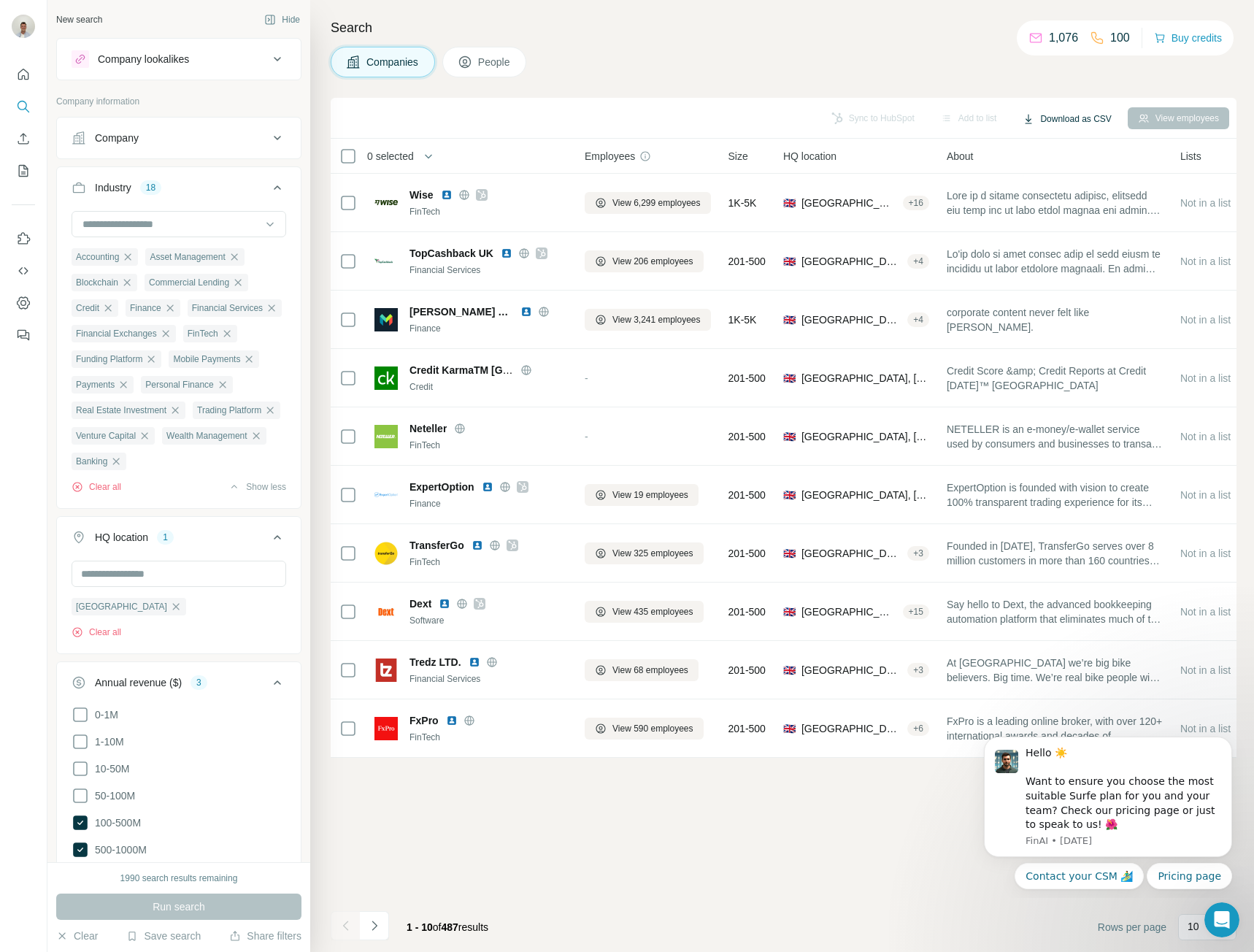
click at [1078, 124] on button "Download as CSV" at bounding box center [1066, 119] width 109 height 22
click at [976, 62] on div "Companies People" at bounding box center [784, 62] width 906 height 31
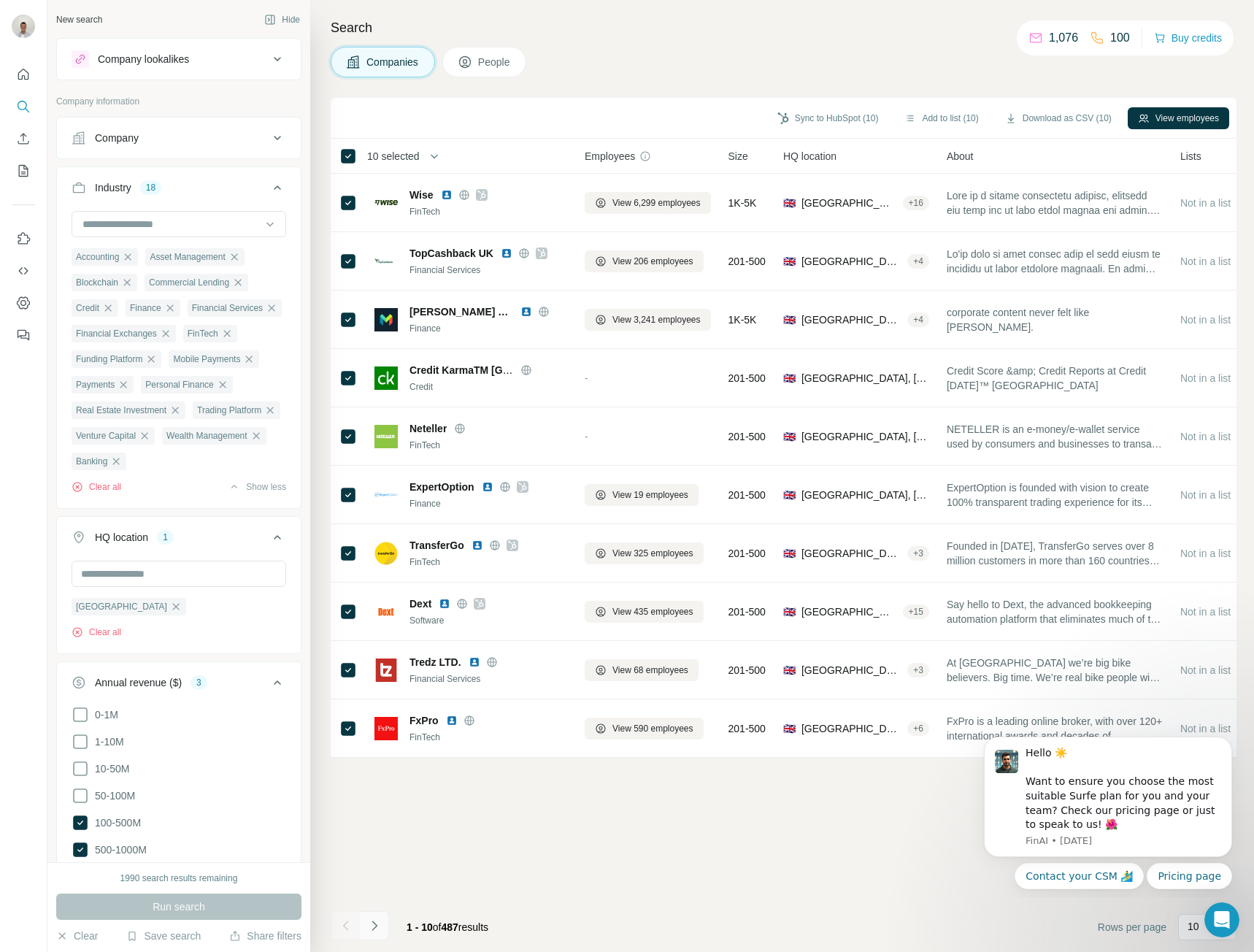
click at [381, 923] on icon "Navigate to next page" at bounding box center [374, 925] width 15 height 15
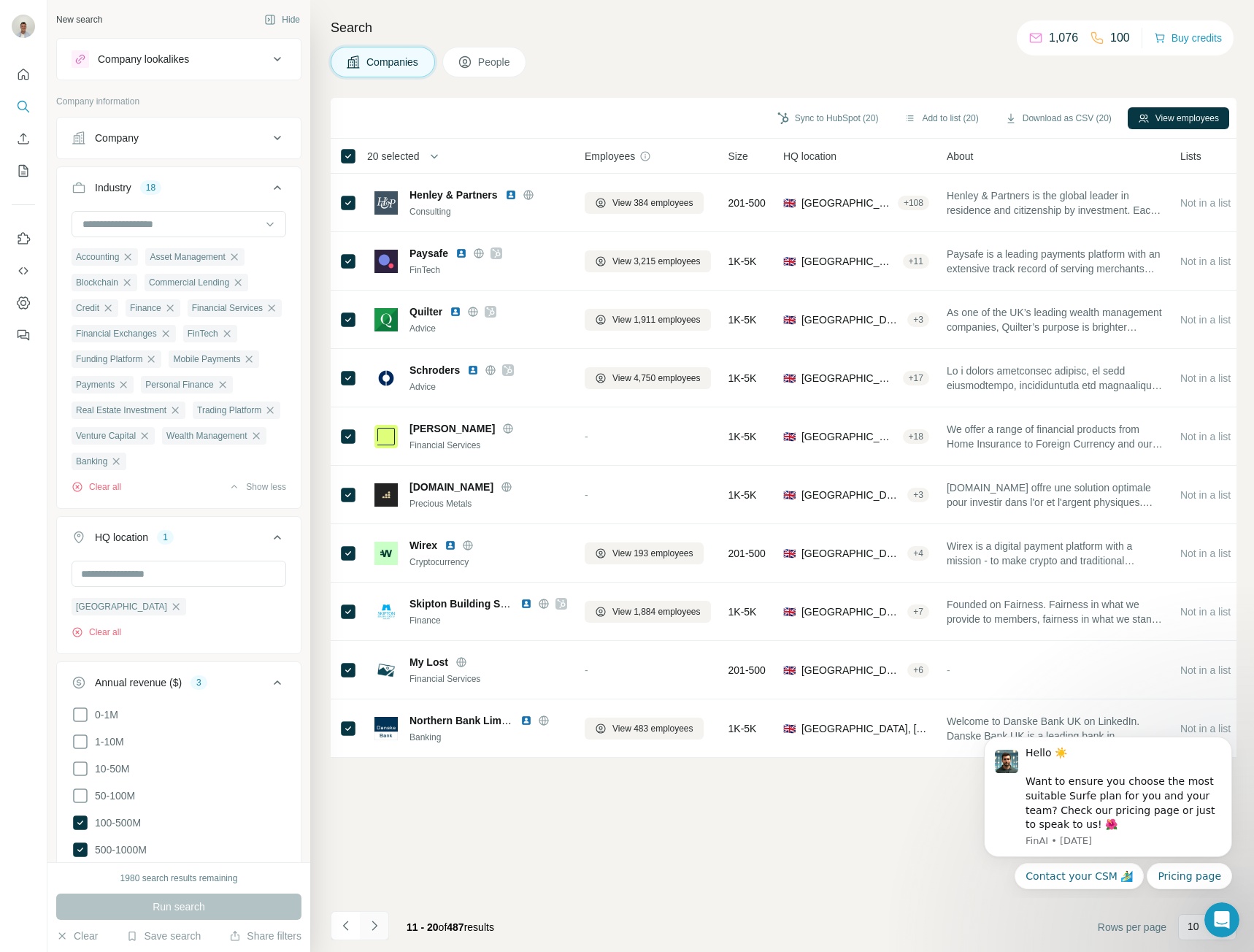
click at [383, 932] on button "Navigate to next page" at bounding box center [374, 925] width 29 height 29
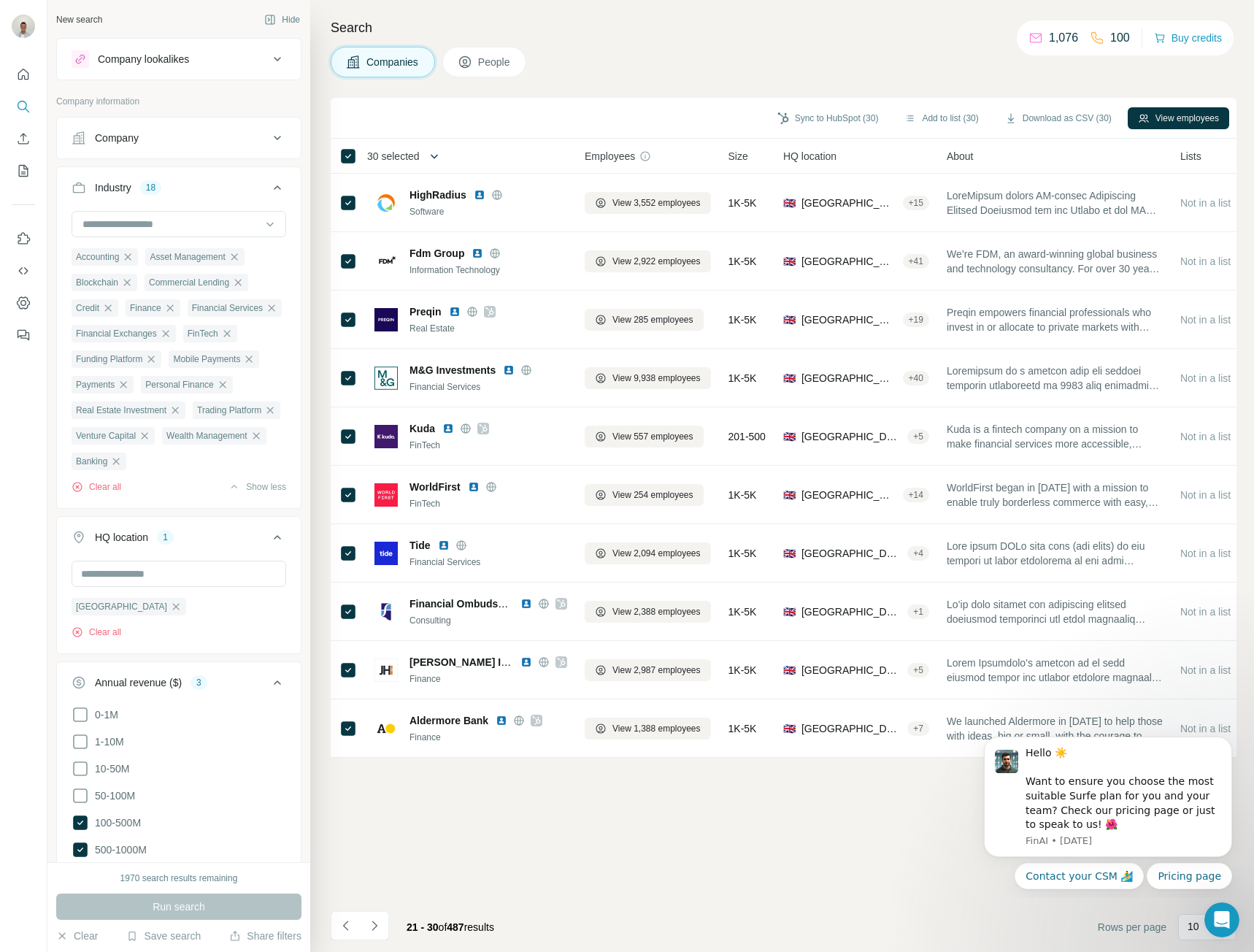
click at [437, 157] on icon "button" at bounding box center [435, 157] width 15 height 15
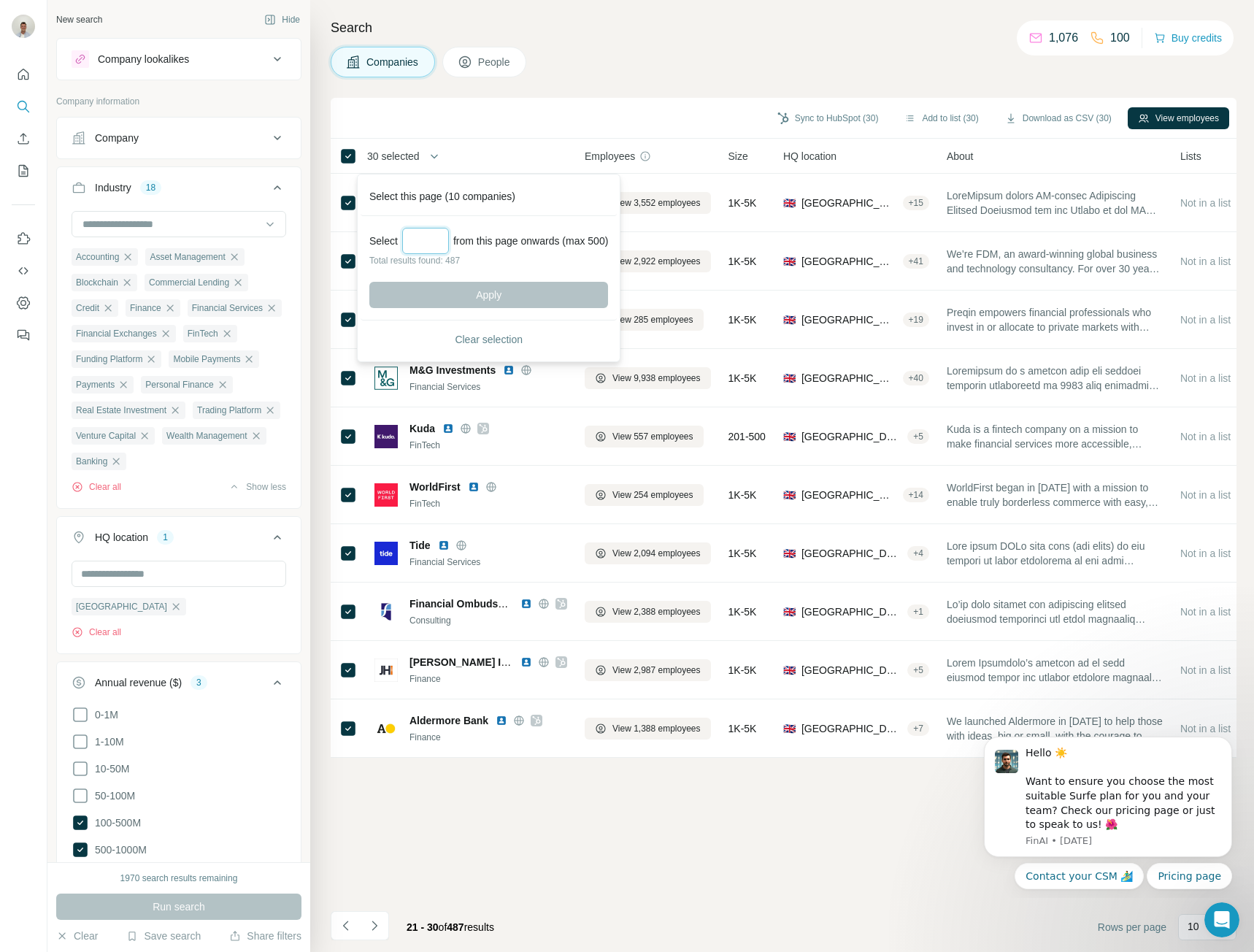
click at [424, 242] on input "Select a number (up to 500)" at bounding box center [425, 241] width 47 height 27
type input "***"
click at [461, 285] on button "Apply" at bounding box center [489, 295] width 239 height 27
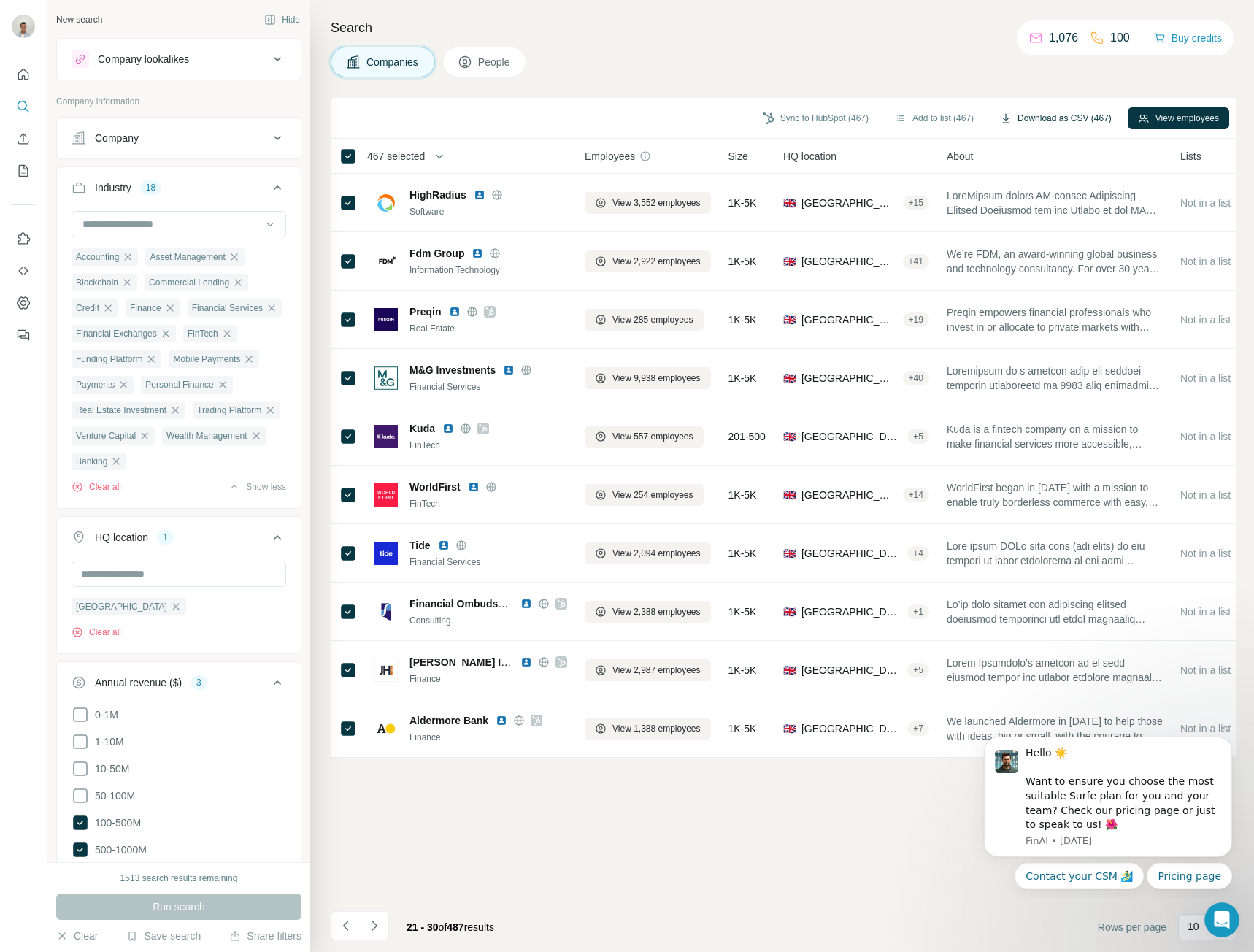
click at [1048, 116] on button "Download as CSV (467)" at bounding box center [1056, 118] width 132 height 22
click at [63, 22] on div "New search" at bounding box center [79, 19] width 46 height 13
click at [832, 837] on div "Sync to HubSpot (467) Add to list (467) Download as CSV (467) View employees 46…" at bounding box center [784, 525] width 906 height 854
drag, startPoint x: 26, startPoint y: 81, endPoint x: 9, endPoint y: 478, distance: 397.4
click at [9, 478] on div at bounding box center [24, 476] width 48 height 952
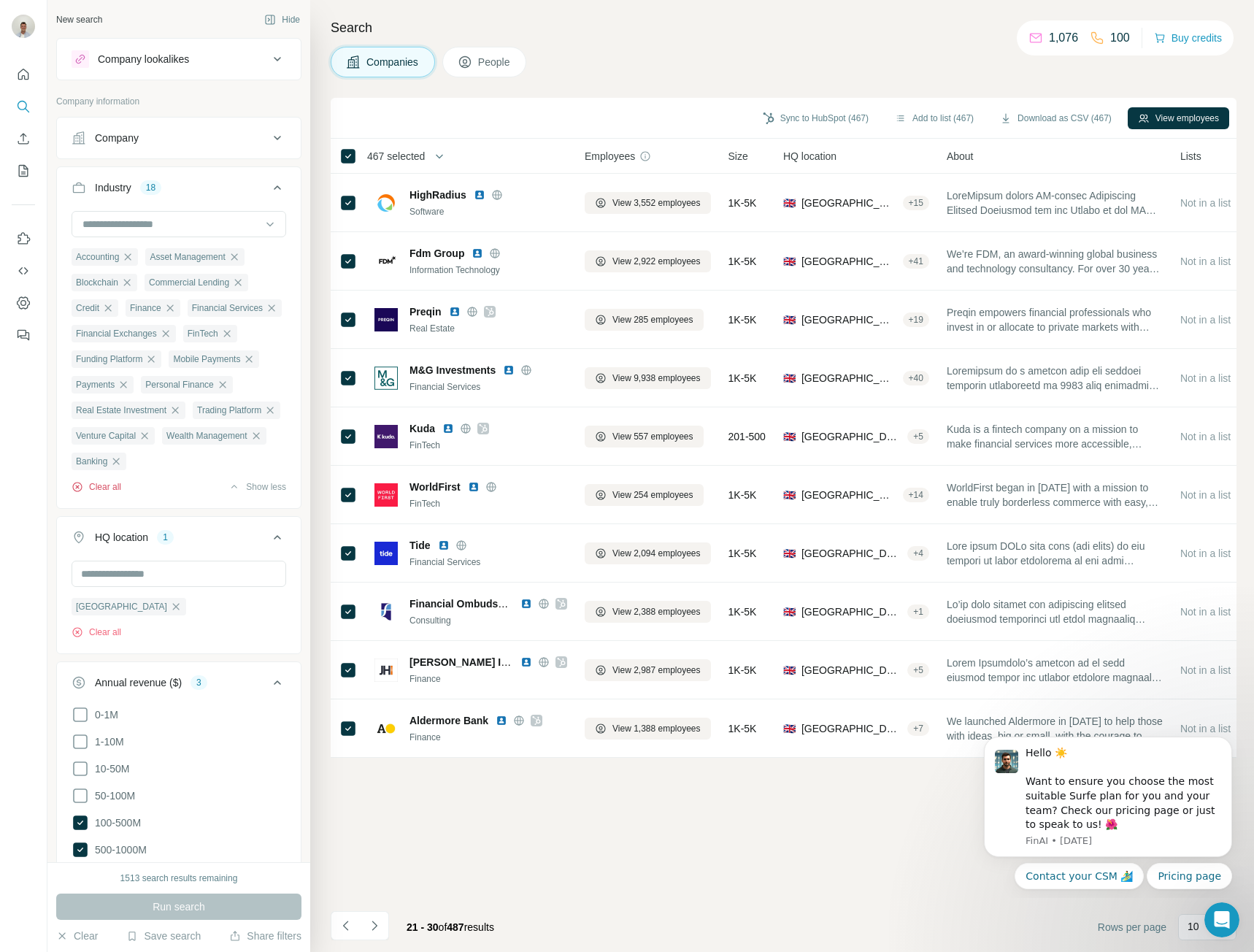
click at [103, 493] on button "Clear all" at bounding box center [96, 487] width 49 height 13
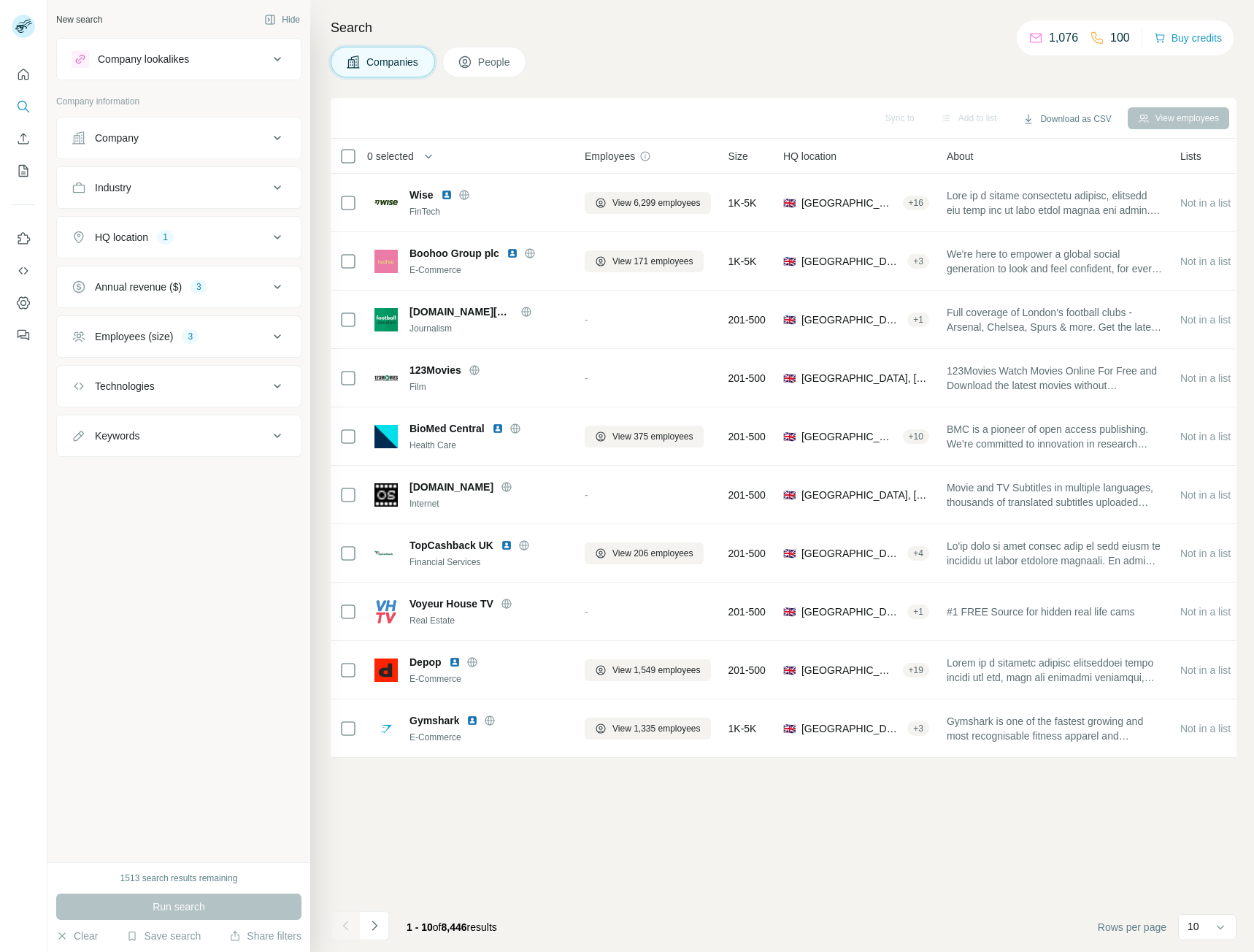
click at [206, 197] on button "Industry" at bounding box center [178, 188] width 243 height 35
click at [154, 218] on input at bounding box center [171, 224] width 180 height 16
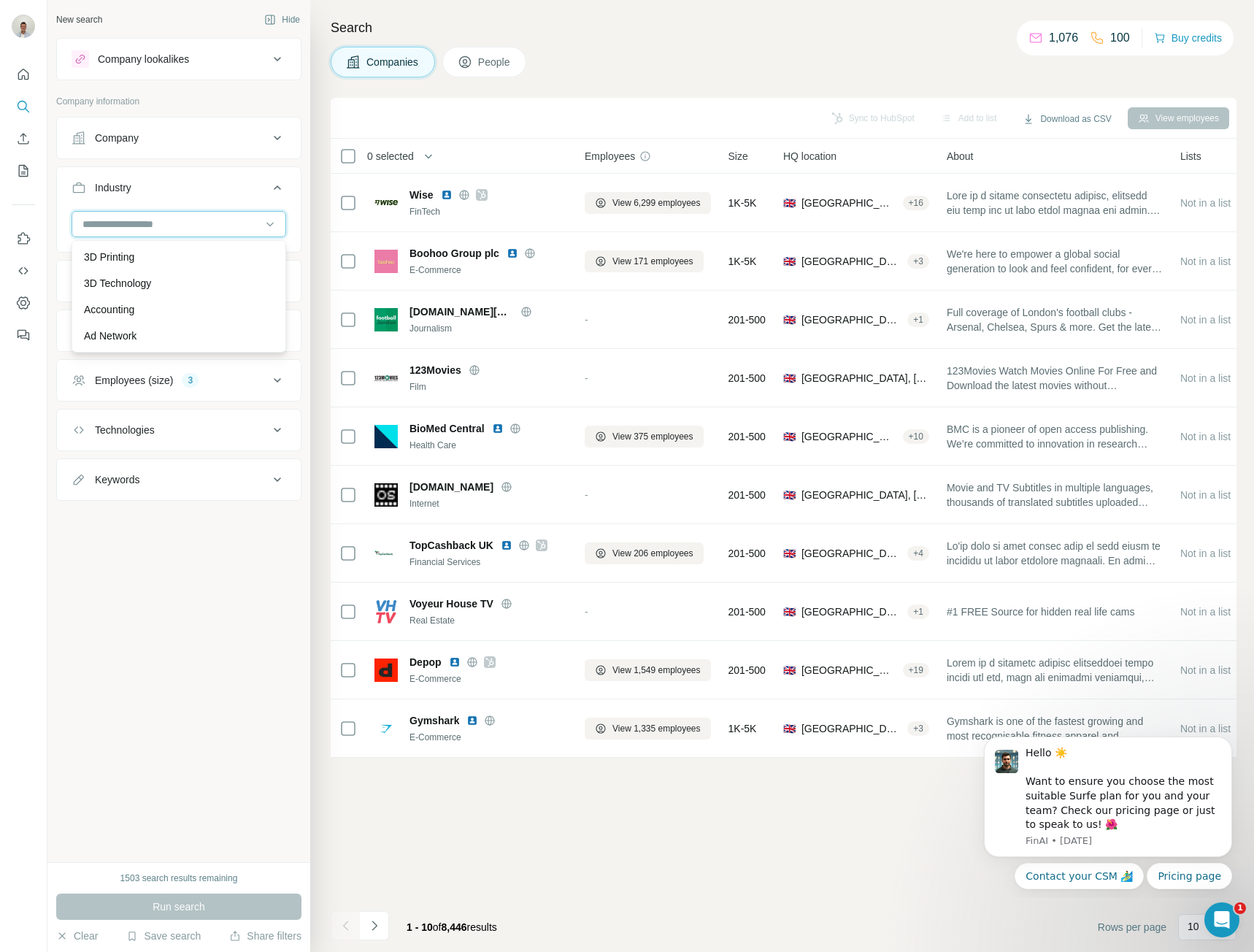
click at [150, 225] on input at bounding box center [171, 224] width 180 height 16
click at [141, 227] on input at bounding box center [171, 224] width 180 height 16
type input "****"
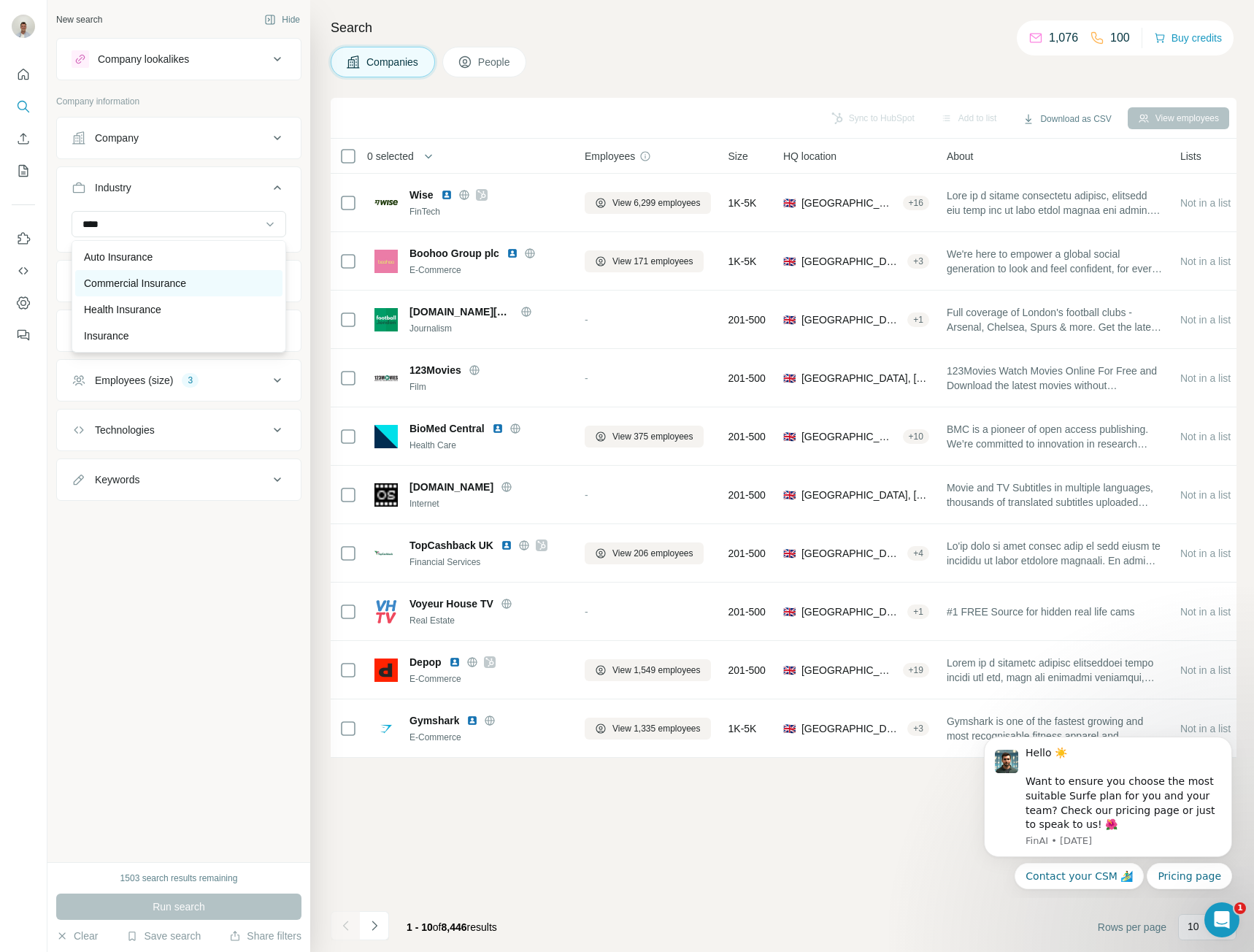
click at [211, 288] on div "Commercial Insurance" at bounding box center [178, 284] width 189 height 15
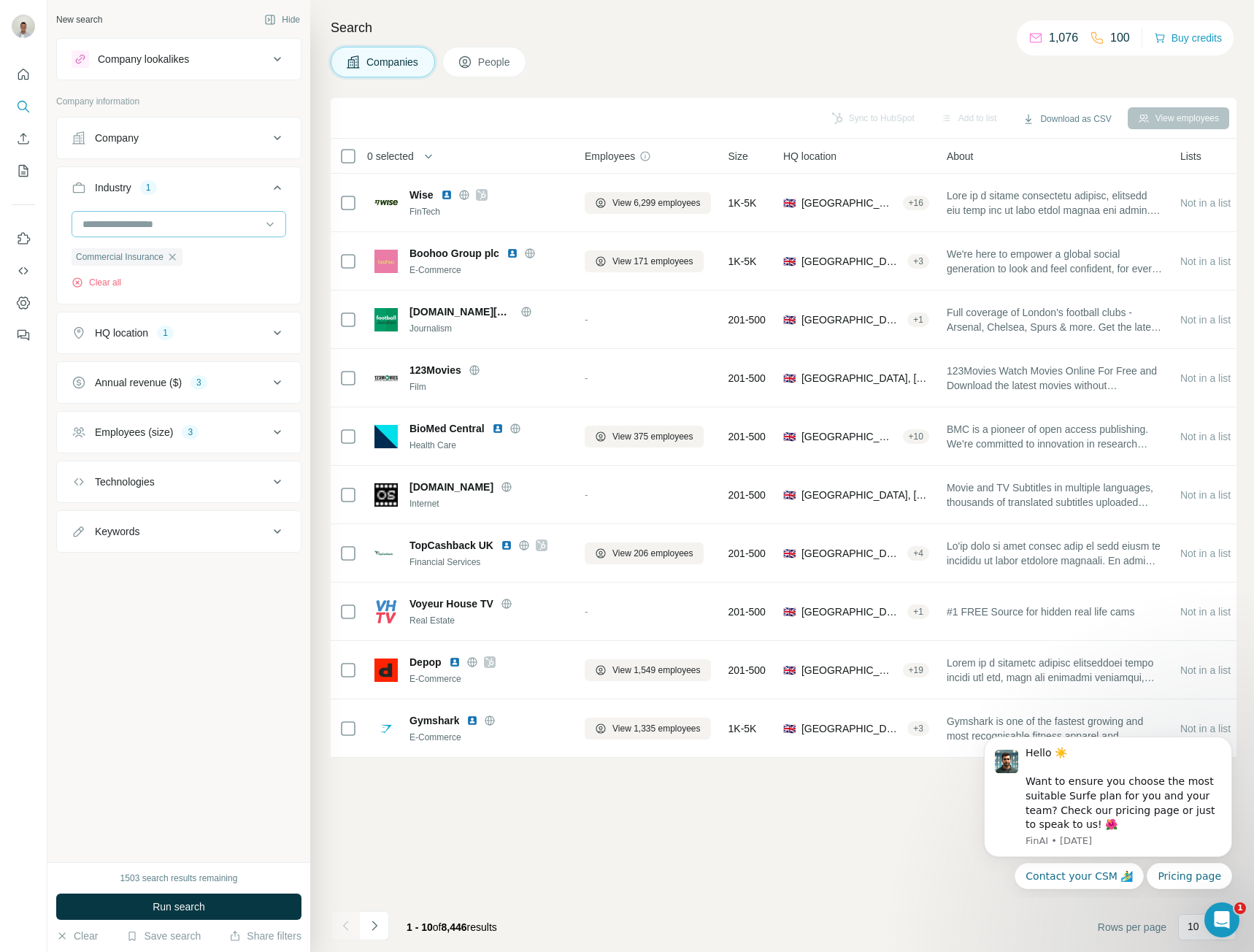
click at [214, 225] on input at bounding box center [171, 224] width 180 height 16
type input "***"
click at [217, 249] on div "InsurTech" at bounding box center [178, 256] width 208 height 27
click at [193, 222] on input at bounding box center [171, 224] width 180 height 16
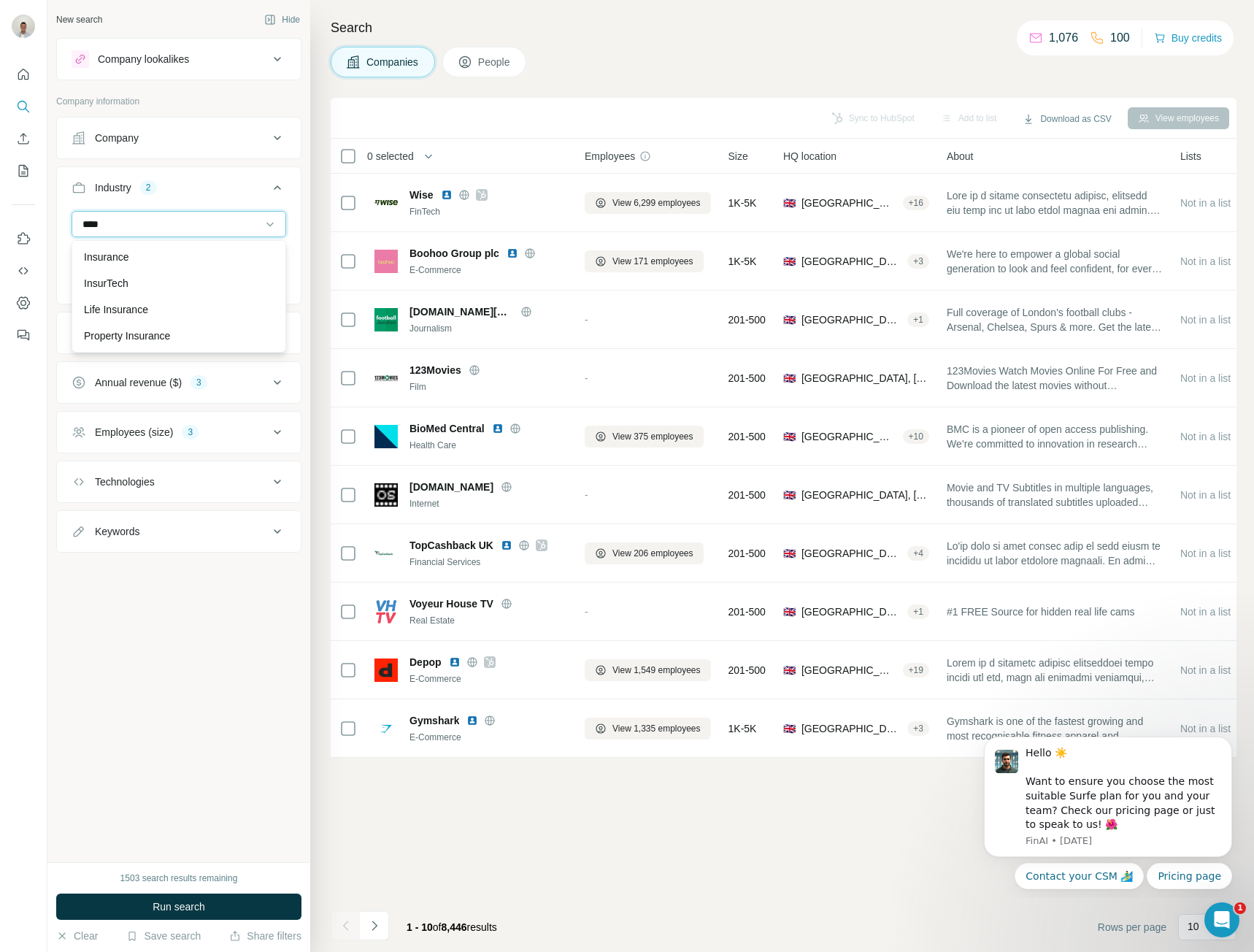
scroll to position [79, 0]
type input "****"
click at [176, 254] on div "Insurance" at bounding box center [178, 257] width 189 height 15
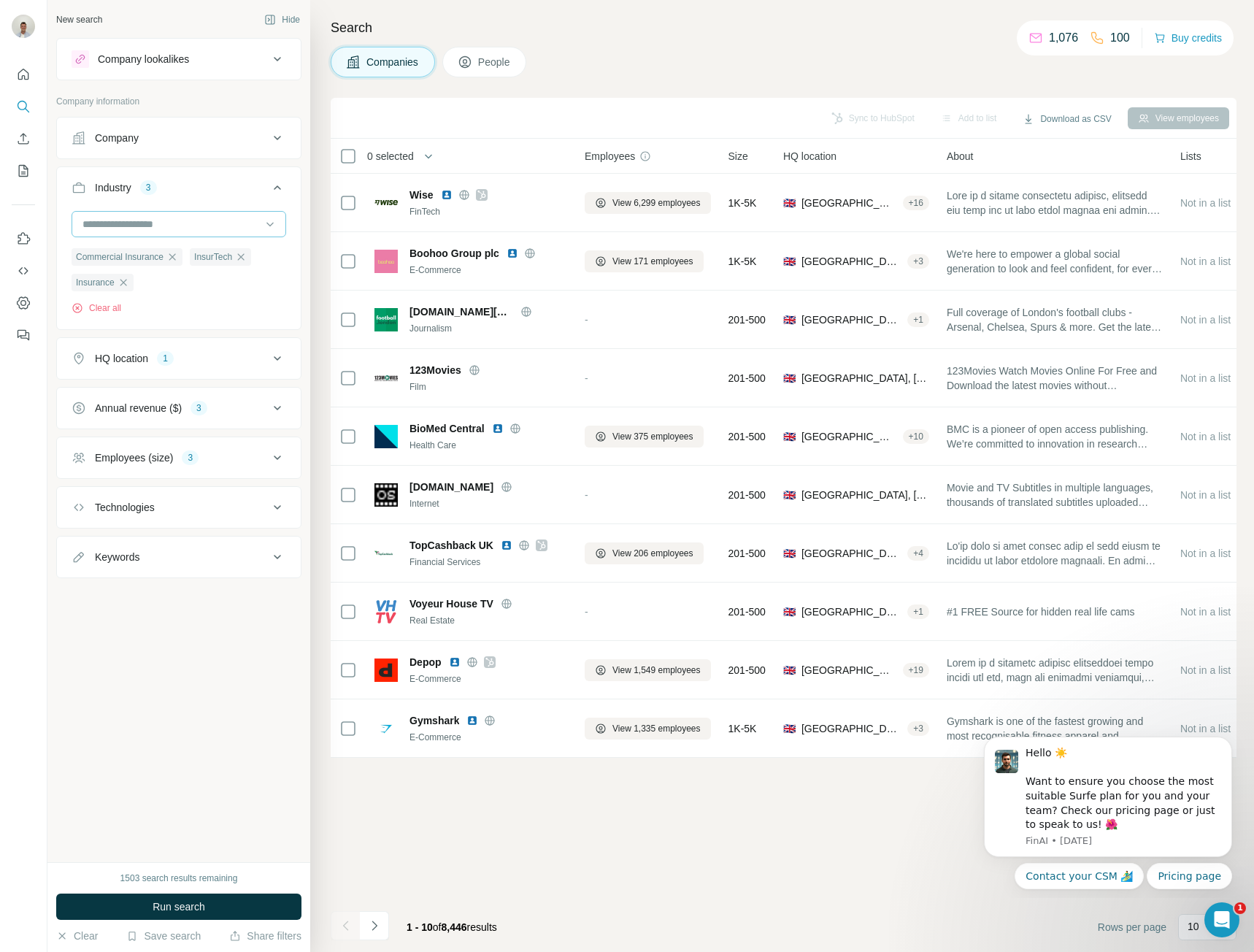
click at [178, 225] on input at bounding box center [171, 224] width 180 height 16
type input "***"
click at [181, 303] on div "Life Insurance" at bounding box center [178, 309] width 189 height 15
click at [211, 218] on input at bounding box center [171, 224] width 180 height 16
type input "****"
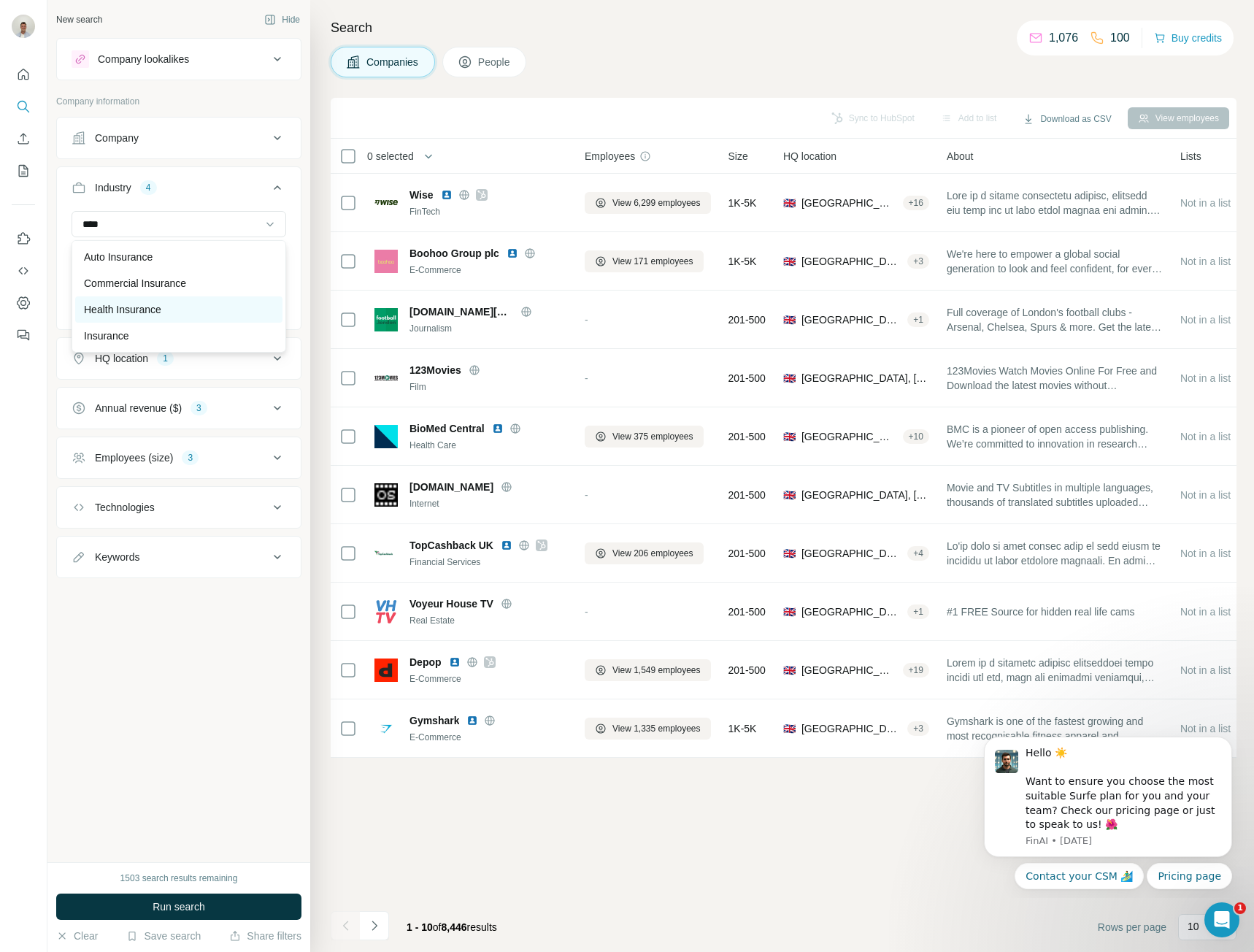
click at [189, 312] on div "Health Insurance" at bounding box center [178, 309] width 189 height 15
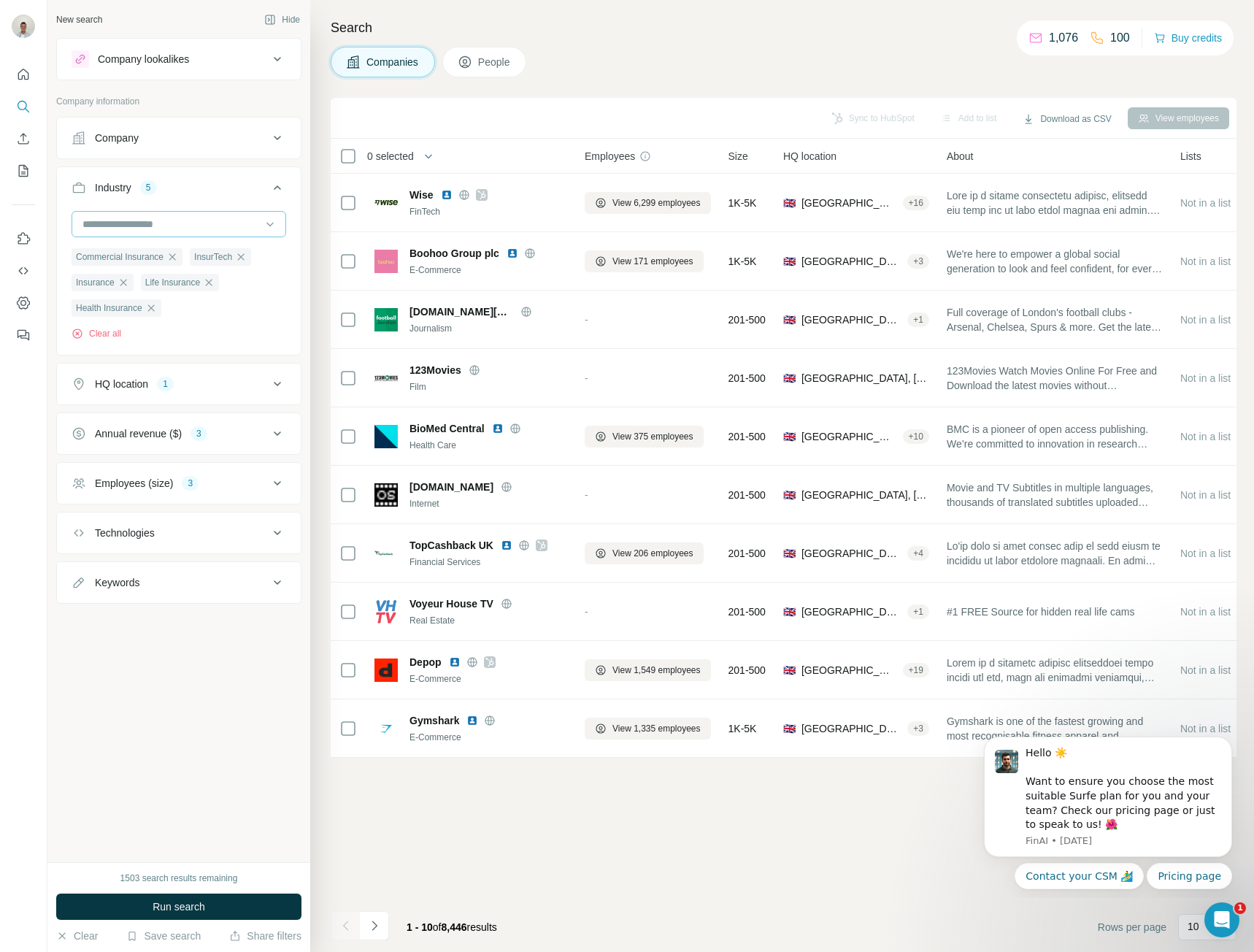
click at [197, 222] on input at bounding box center [171, 224] width 180 height 16
type input "*****"
click at [197, 335] on div "Property Insurance" at bounding box center [178, 336] width 189 height 15
click at [146, 901] on button "Run search" at bounding box center [178, 906] width 245 height 27
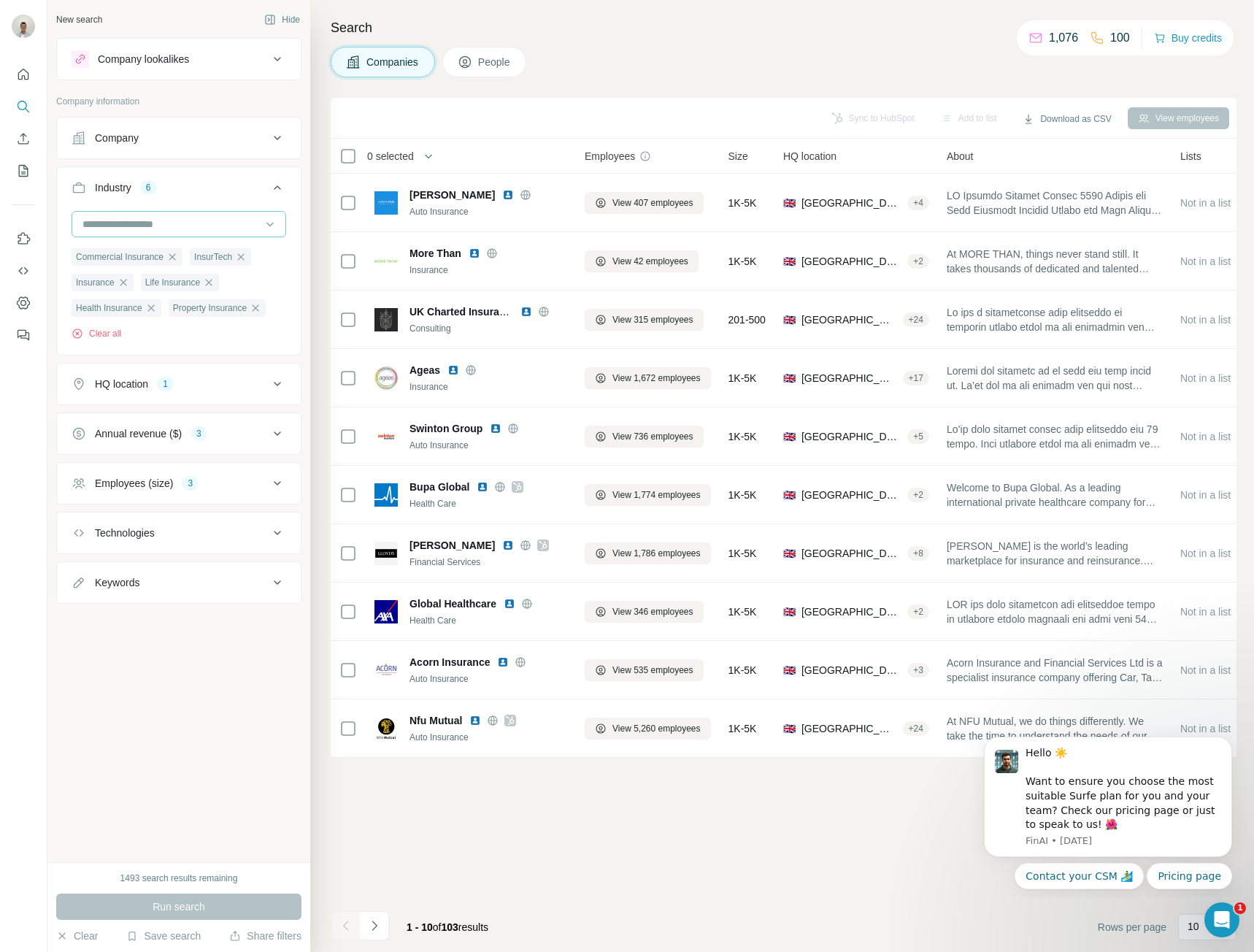
click at [251, 222] on input at bounding box center [171, 224] width 180 height 16
type input "*"
type input "******"
click at [187, 254] on div "Wealth Management" at bounding box center [178, 257] width 189 height 15
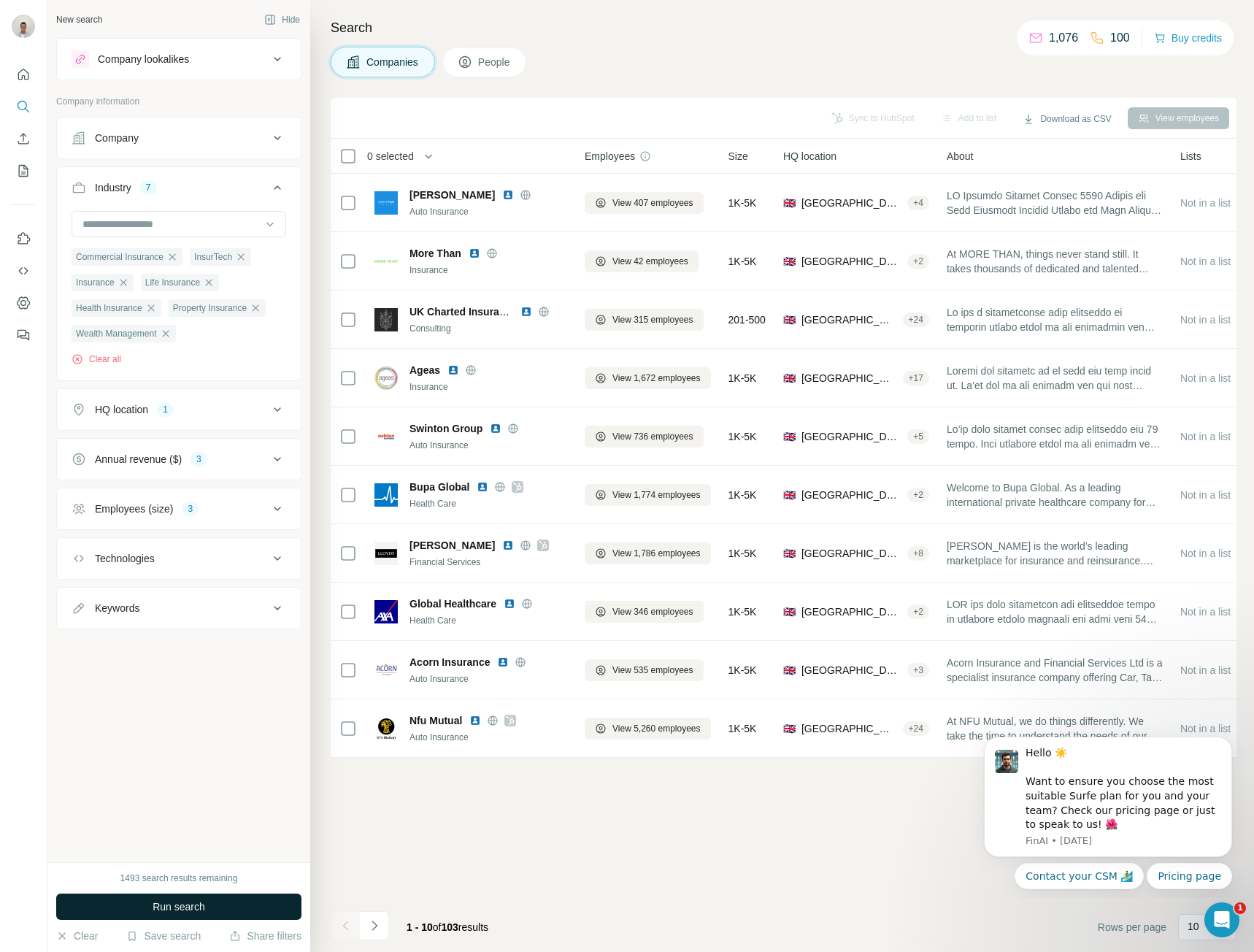
click at [141, 907] on button "Run search" at bounding box center [178, 906] width 245 height 27
